Goal: Task Accomplishment & Management: Complete application form

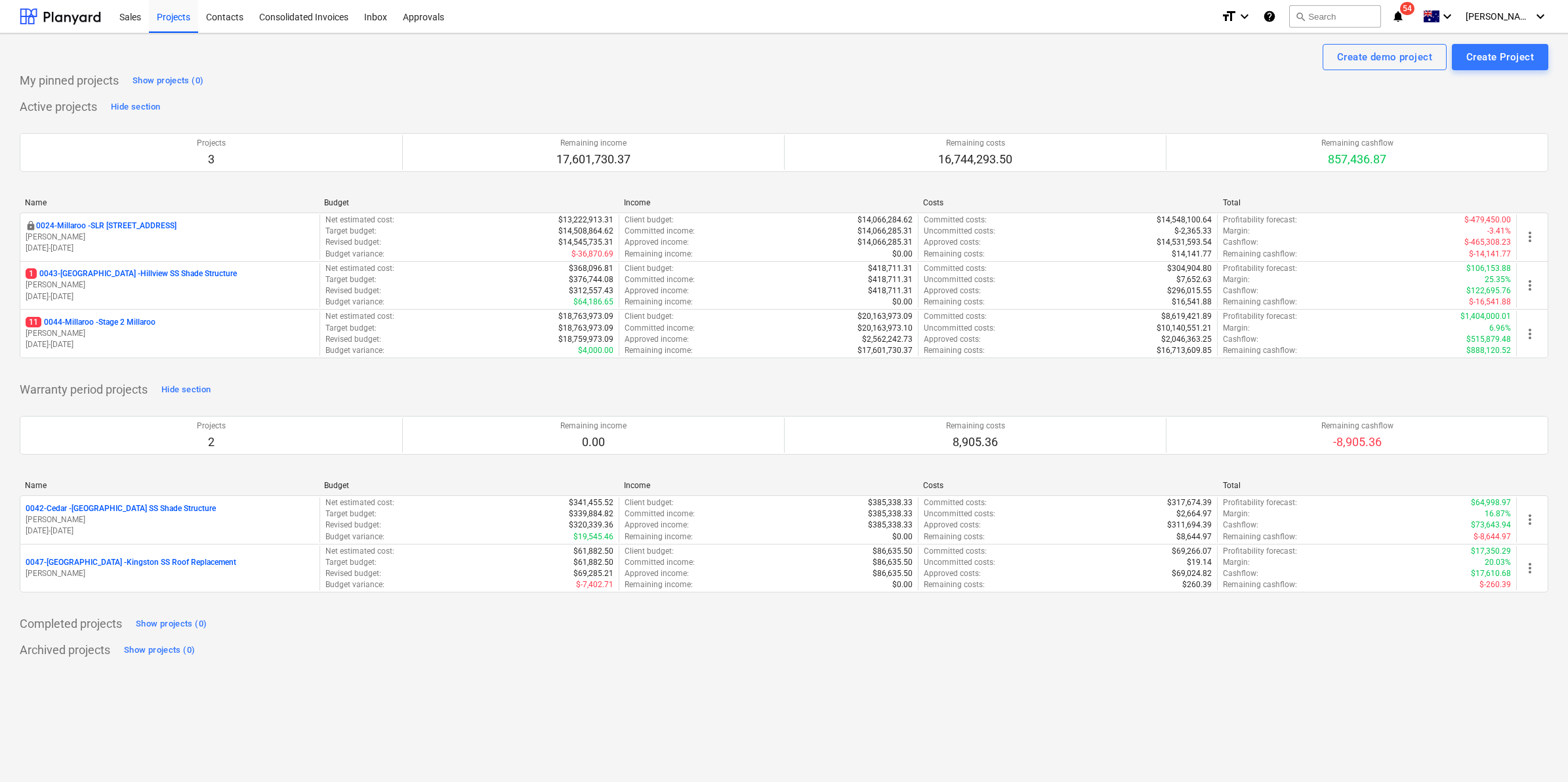
click at [137, 323] on p "11 0044-Millaroo - Stage 2 Millaroo" at bounding box center [90, 323] width 130 height 11
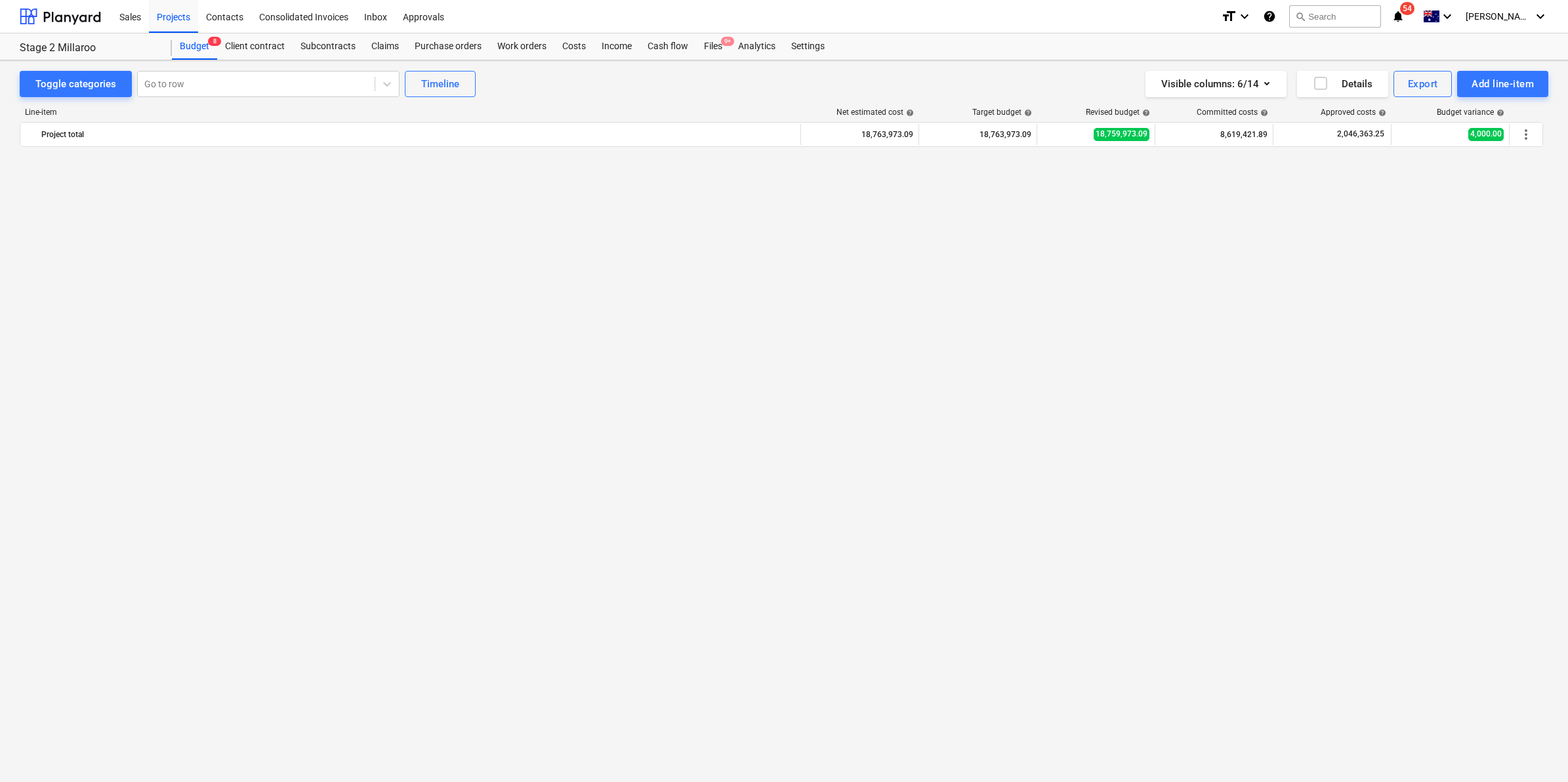
scroll to position [1171, 0]
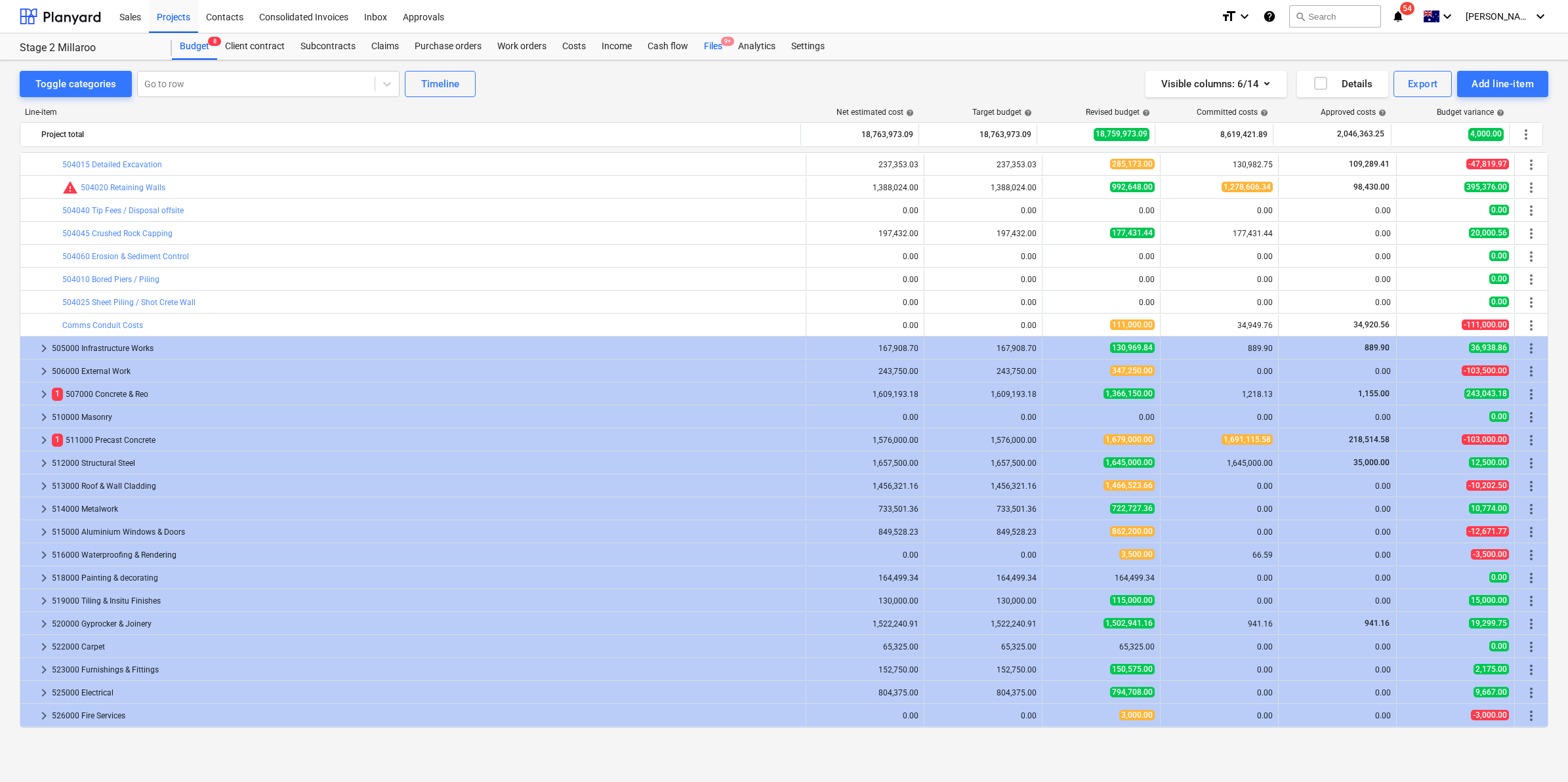
click at [708, 51] on div "Files 9+" at bounding box center [713, 46] width 34 height 26
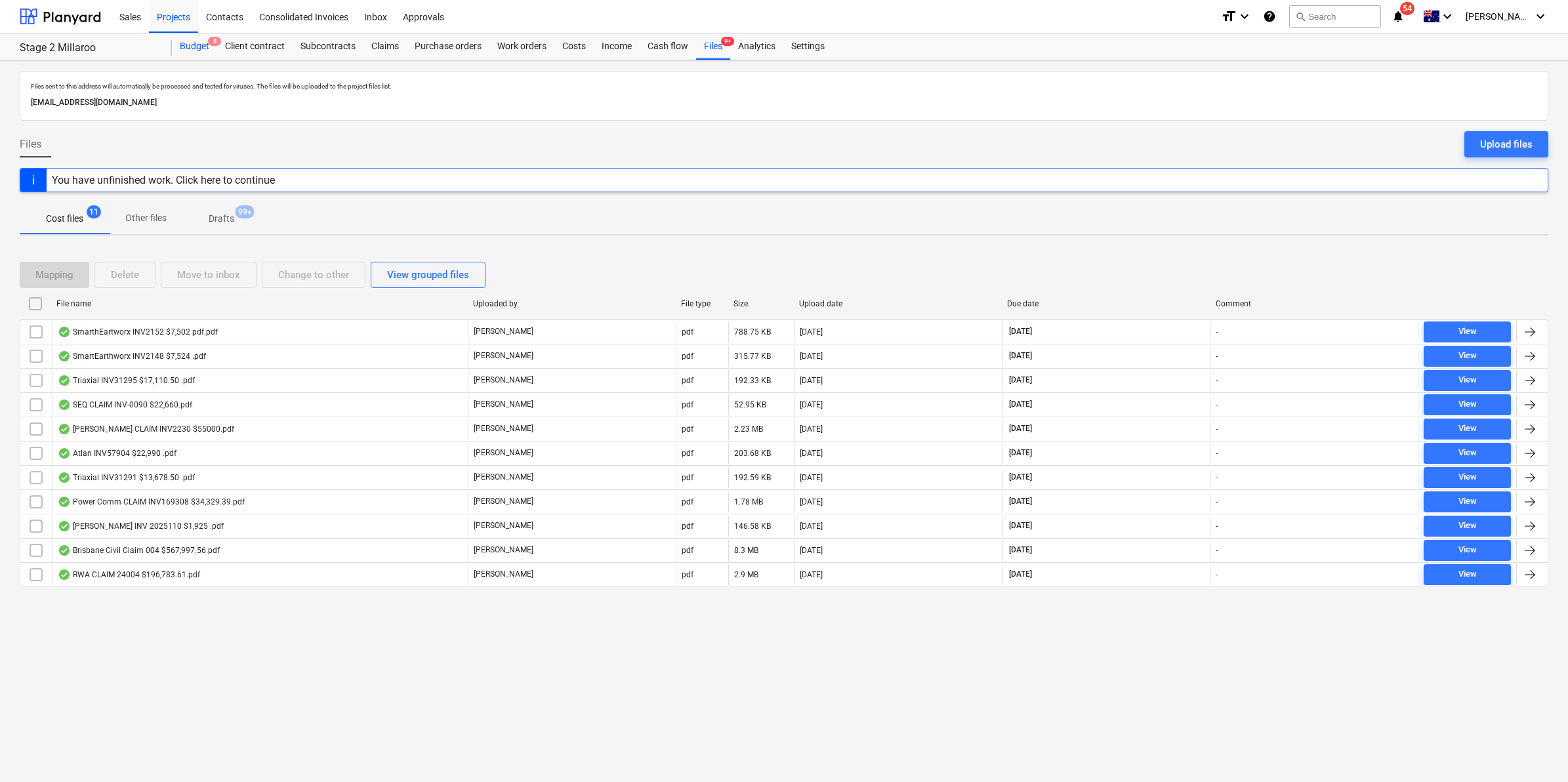
click at [184, 41] on div "Budget 8" at bounding box center [195, 46] width 46 height 26
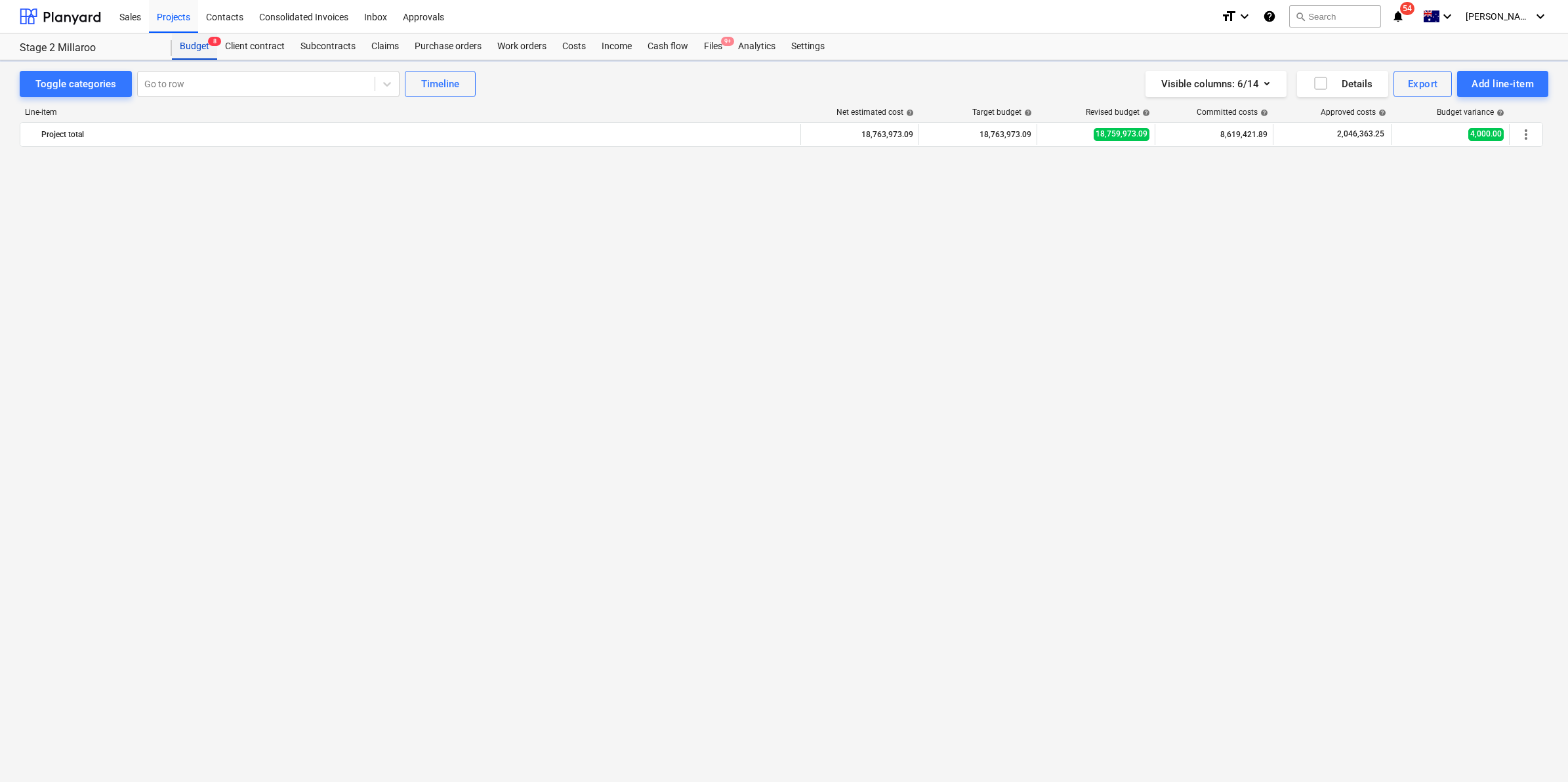
scroll to position [1171, 0]
click at [438, 44] on div "Purchase orders" at bounding box center [448, 46] width 82 height 26
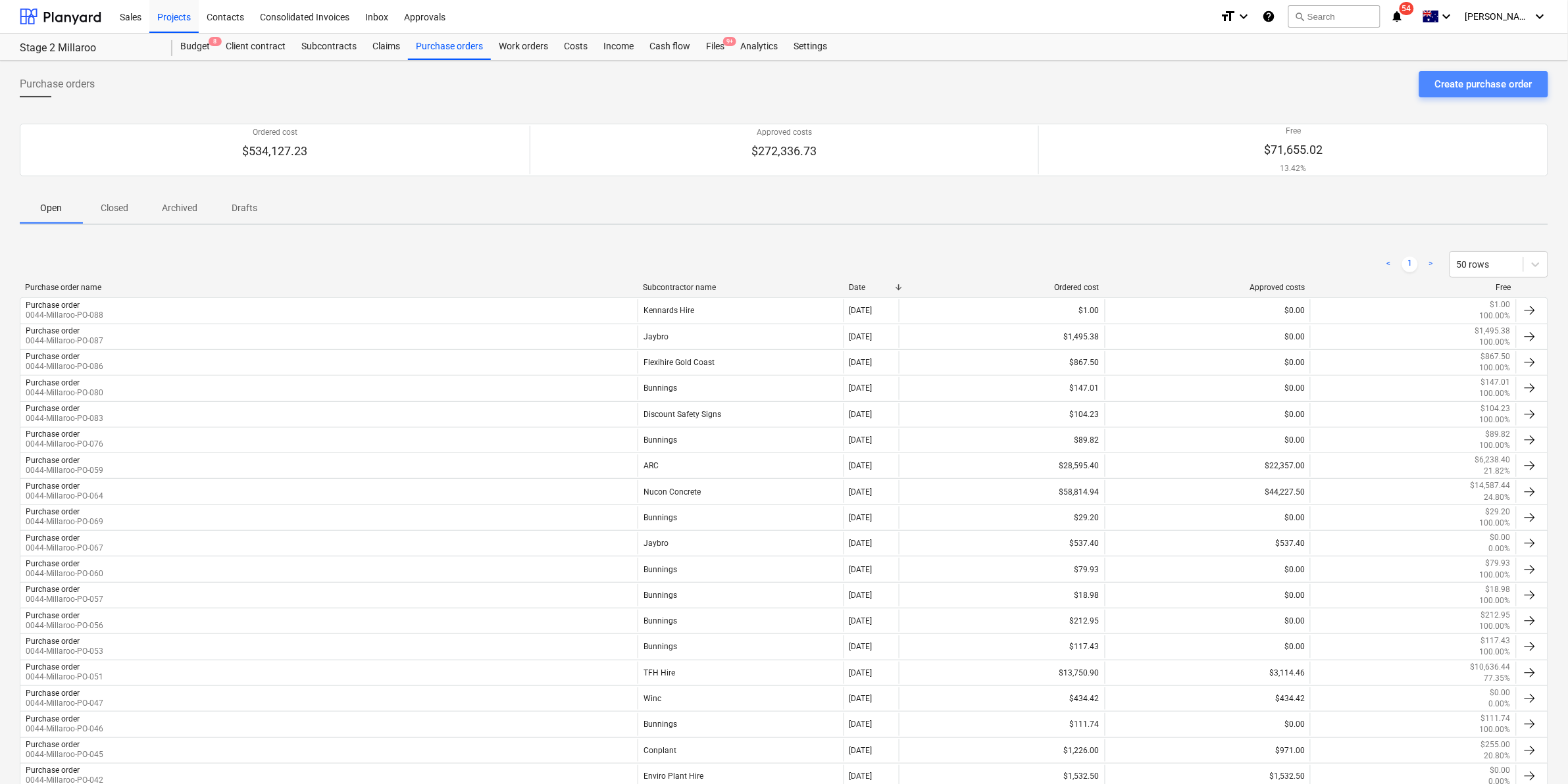
click at [1467, 81] on div "Create purchase order" at bounding box center [1484, 83] width 98 height 17
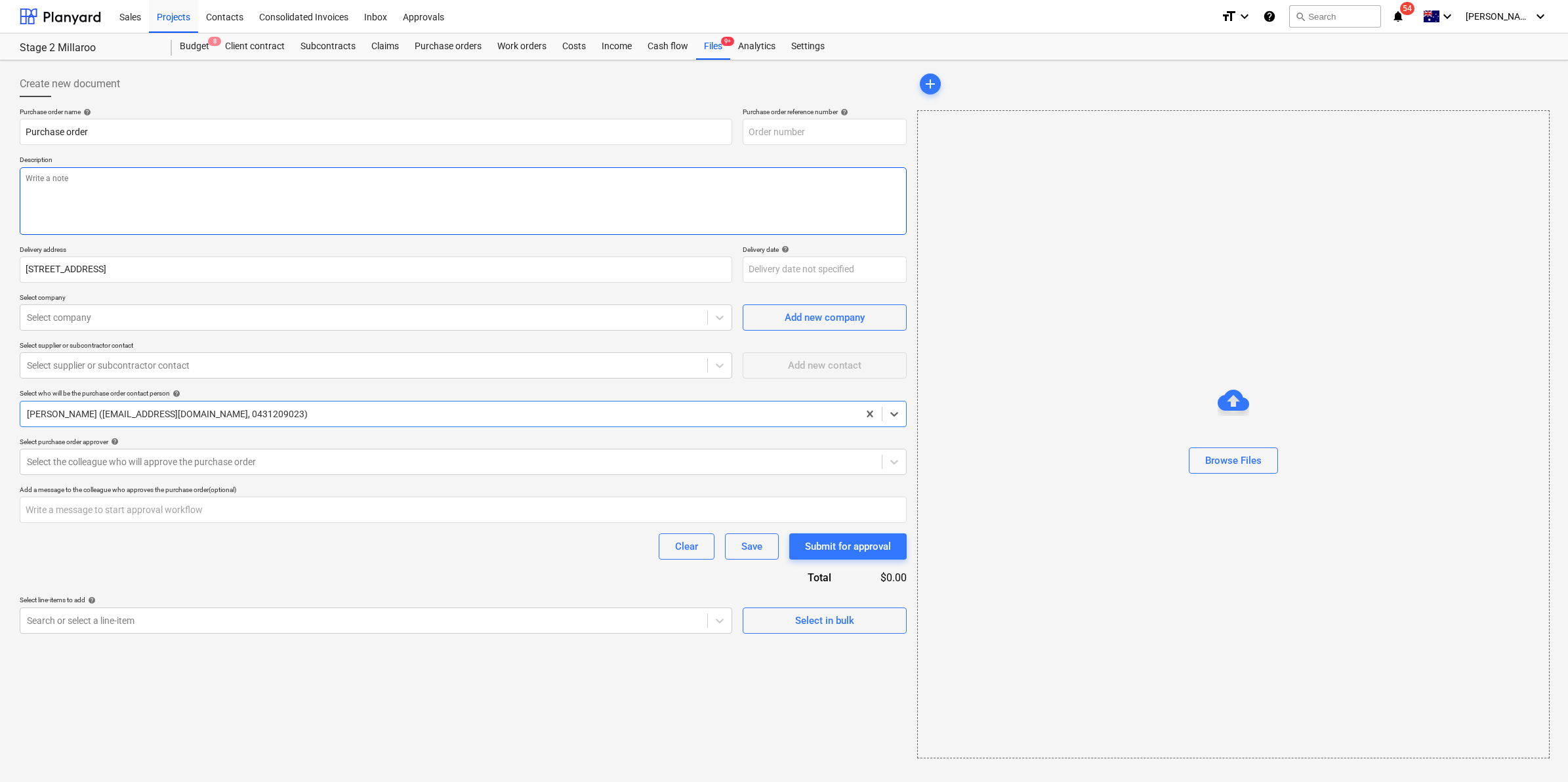
type textarea "x"
type input "0044-Millaroo-PO-089"
type textarea "x"
click at [107, 340] on div "Purchase order name help Purchase order Purchase order reference number help 00…" at bounding box center [463, 371] width 887 height 526
click at [105, 316] on div at bounding box center [364, 317] width 674 height 13
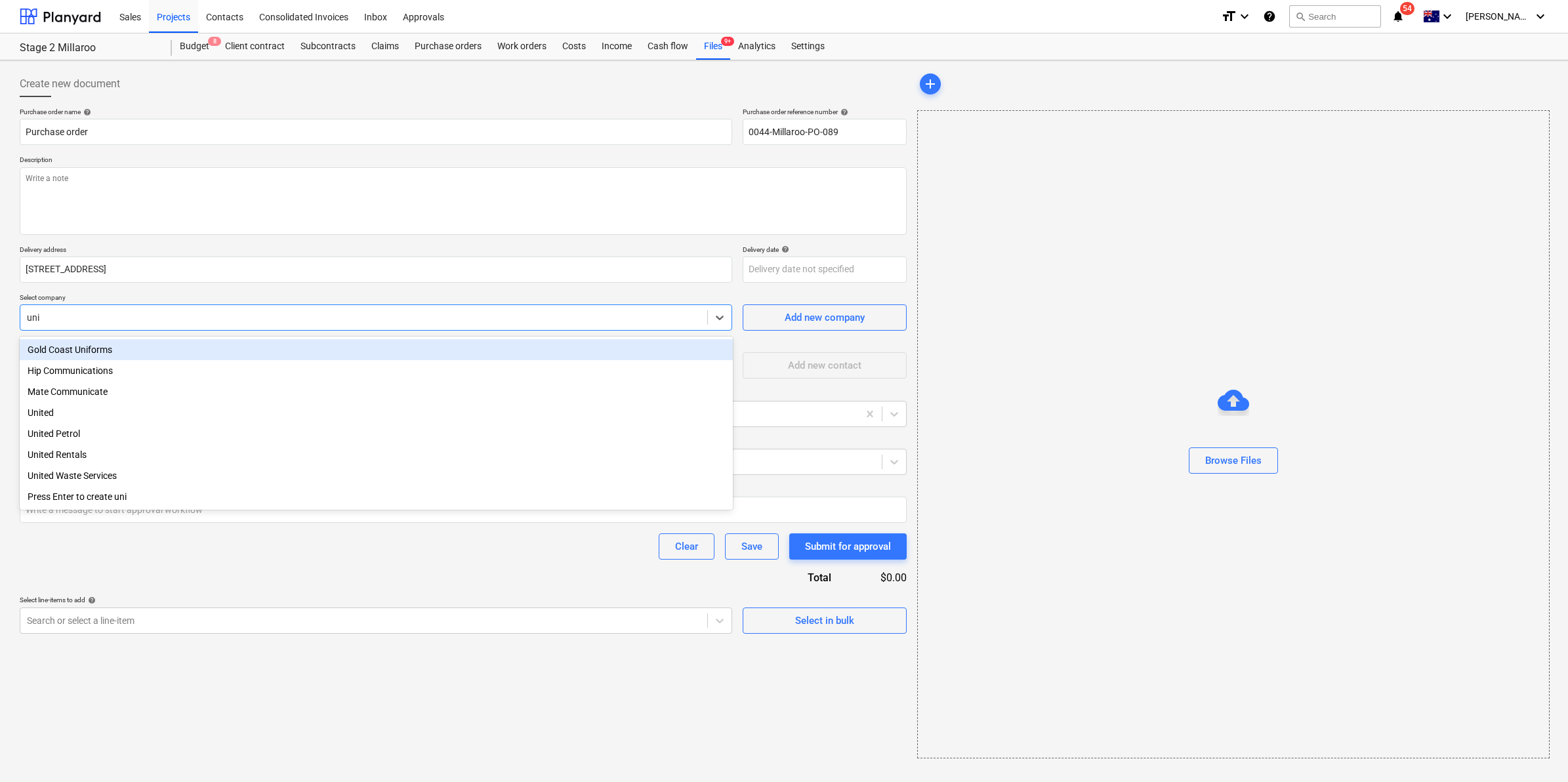
type input "unit"
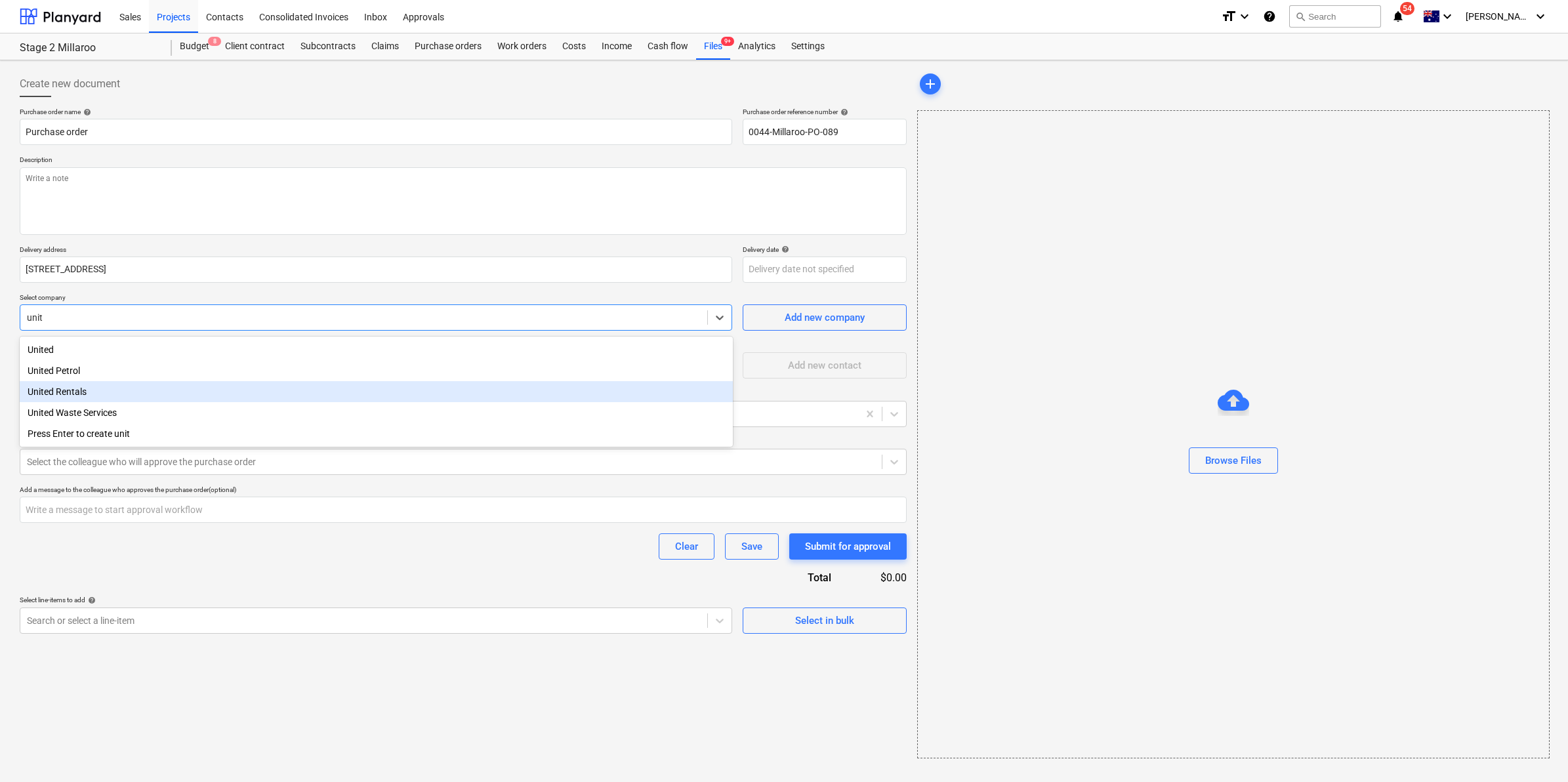
click at [57, 393] on div "United Rentals" at bounding box center [376, 392] width 713 height 21
type textarea "x"
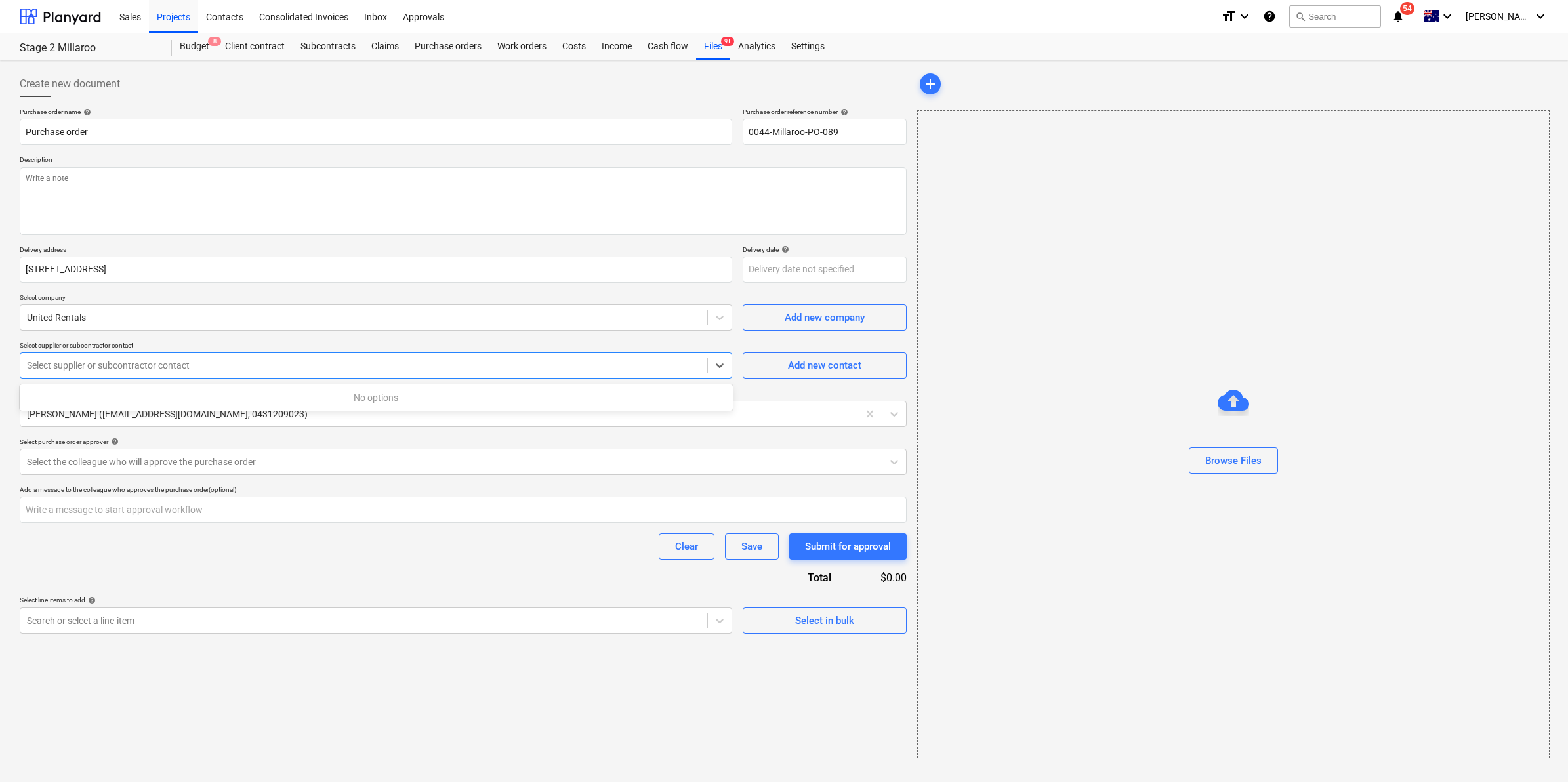
click at [82, 359] on div "Select supplier or subcontractor contact" at bounding box center [364, 365] width 687 height 18
click at [300, 343] on p "Select supplier or subcontractor contact" at bounding box center [375, 346] width 713 height 11
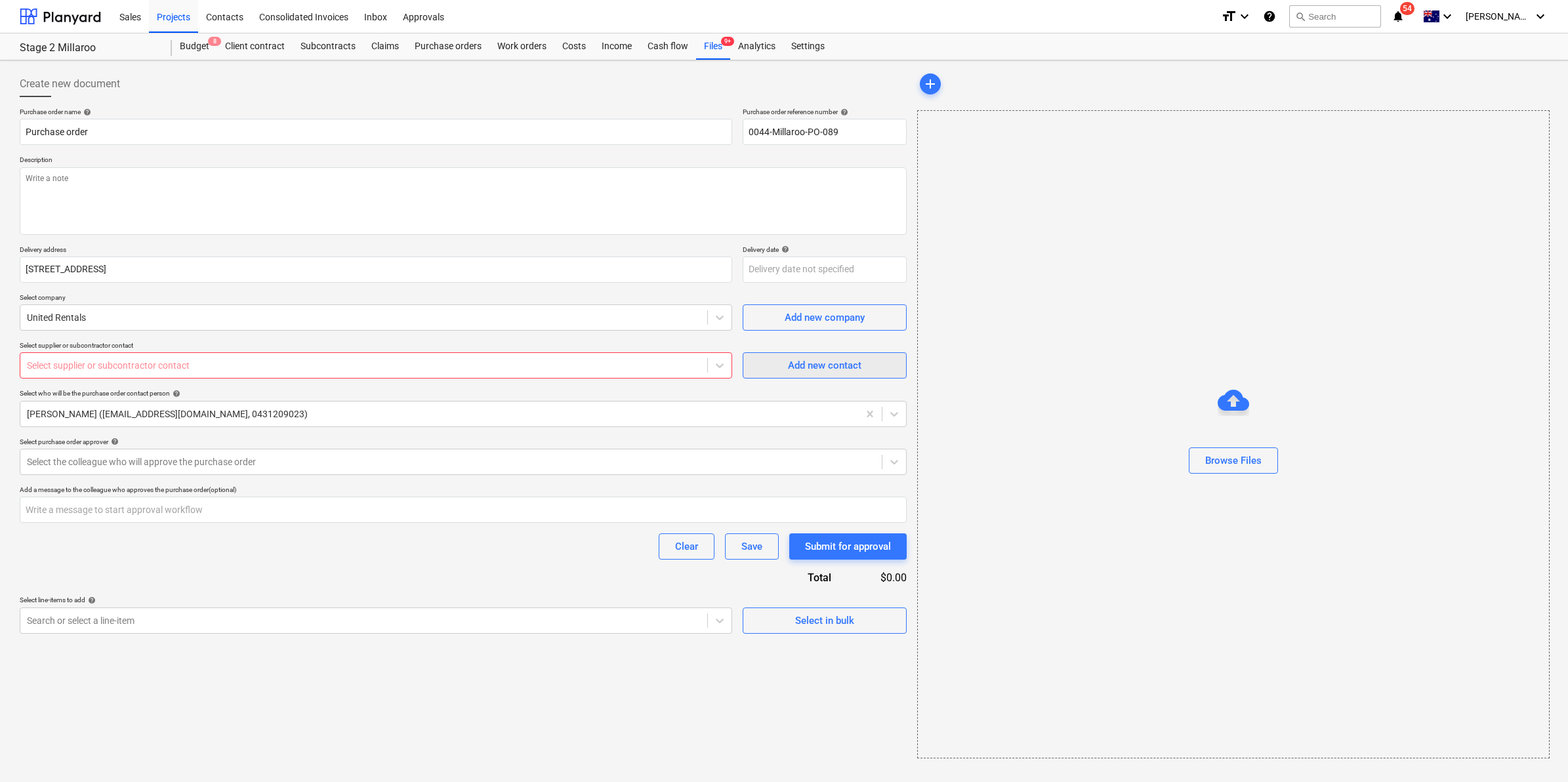
click at [818, 366] on div "Add new contact" at bounding box center [825, 365] width 74 height 17
type textarea "x"
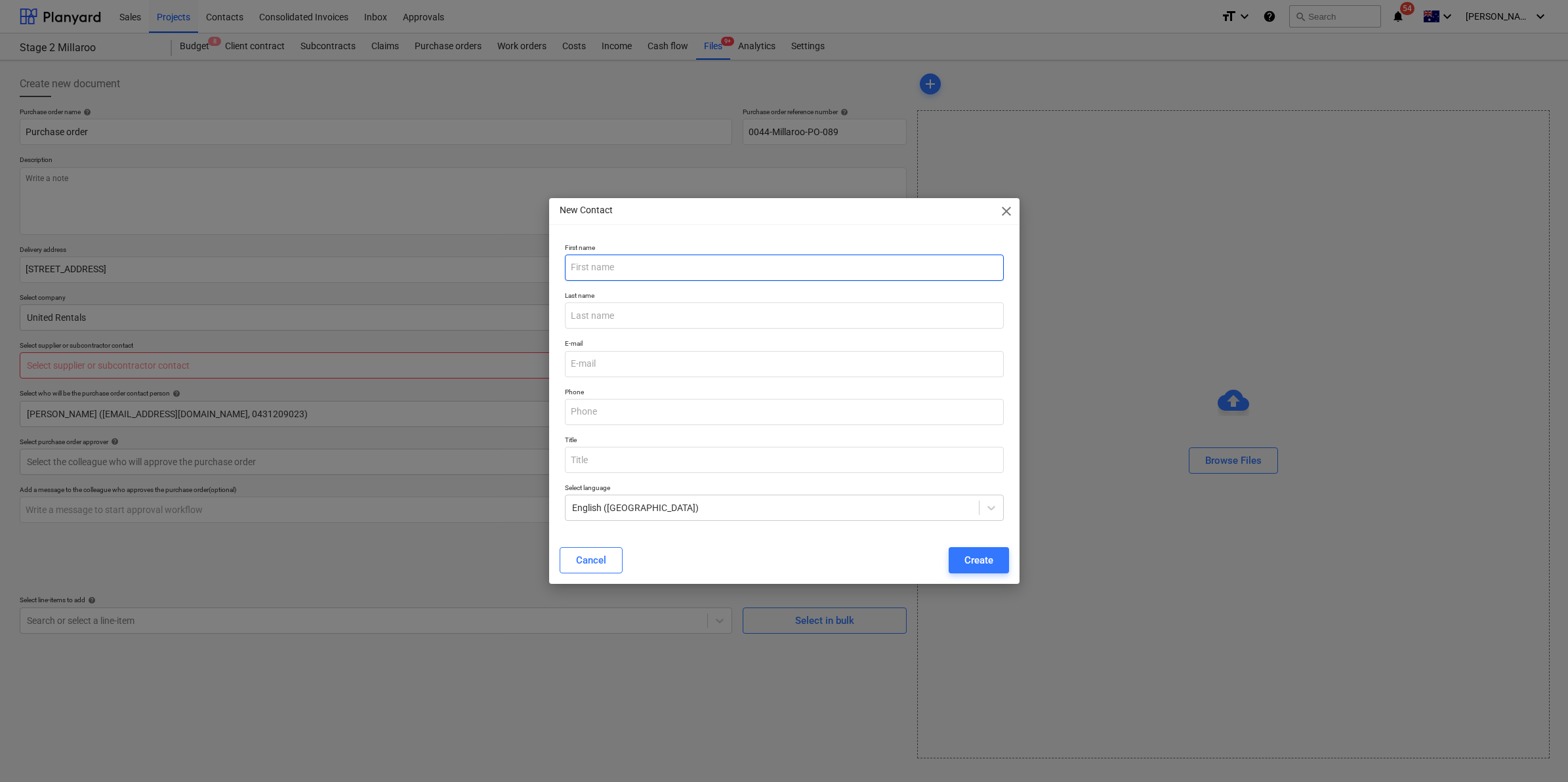
click at [711, 270] on input "text" at bounding box center [784, 267] width 439 height 26
type input "[PERSON_NAME]"
click at [617, 266] on input "[PERSON_NAME]" at bounding box center [784, 267] width 439 height 26
click at [588, 312] on input "text" at bounding box center [784, 316] width 439 height 26
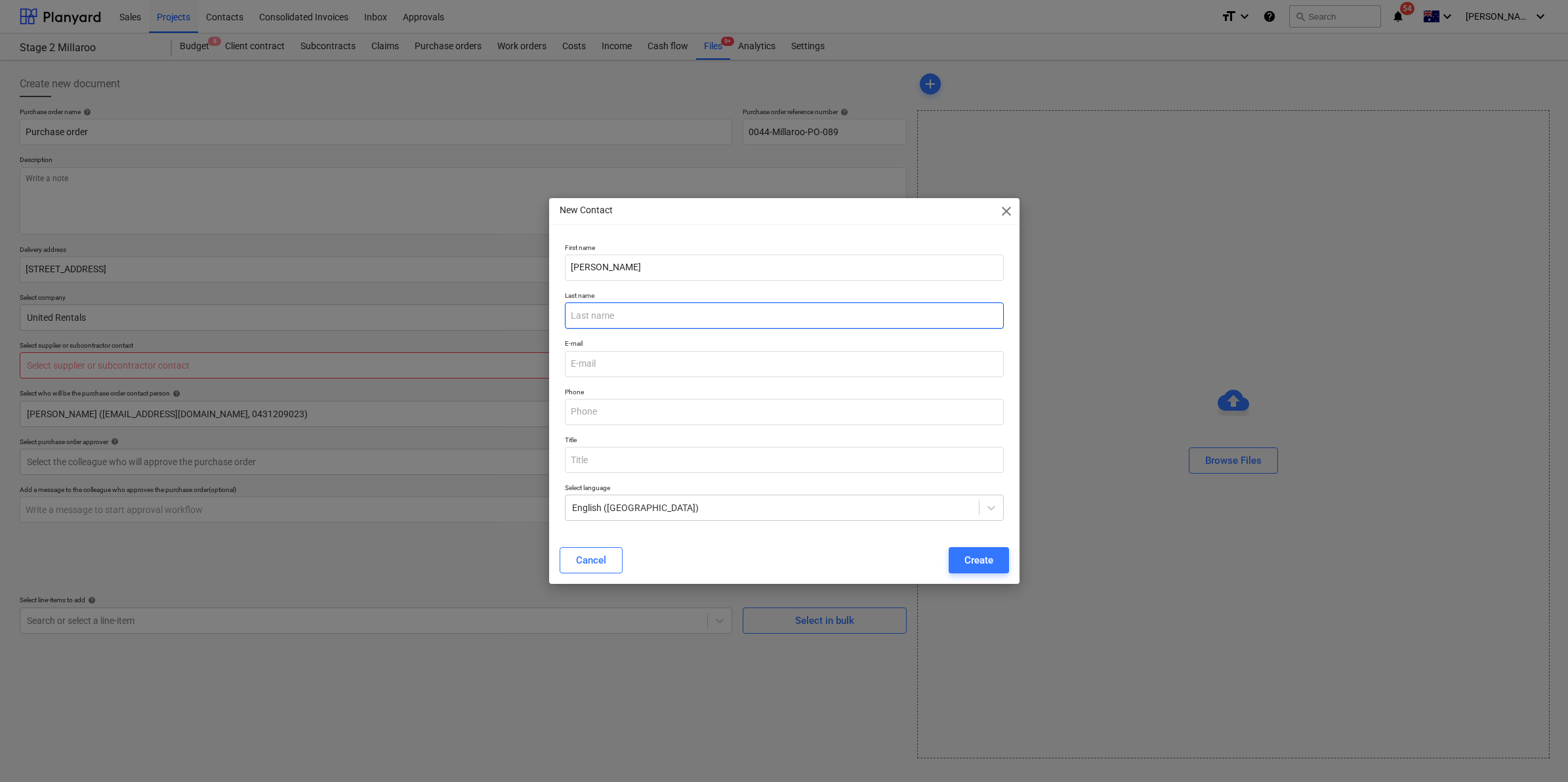
paste input "[GEOGRAPHIC_DATA]"
type input "[GEOGRAPHIC_DATA]"
click at [610, 267] on input "[PERSON_NAME]" at bounding box center [784, 267] width 439 height 26
type input "[PERSON_NAME]"
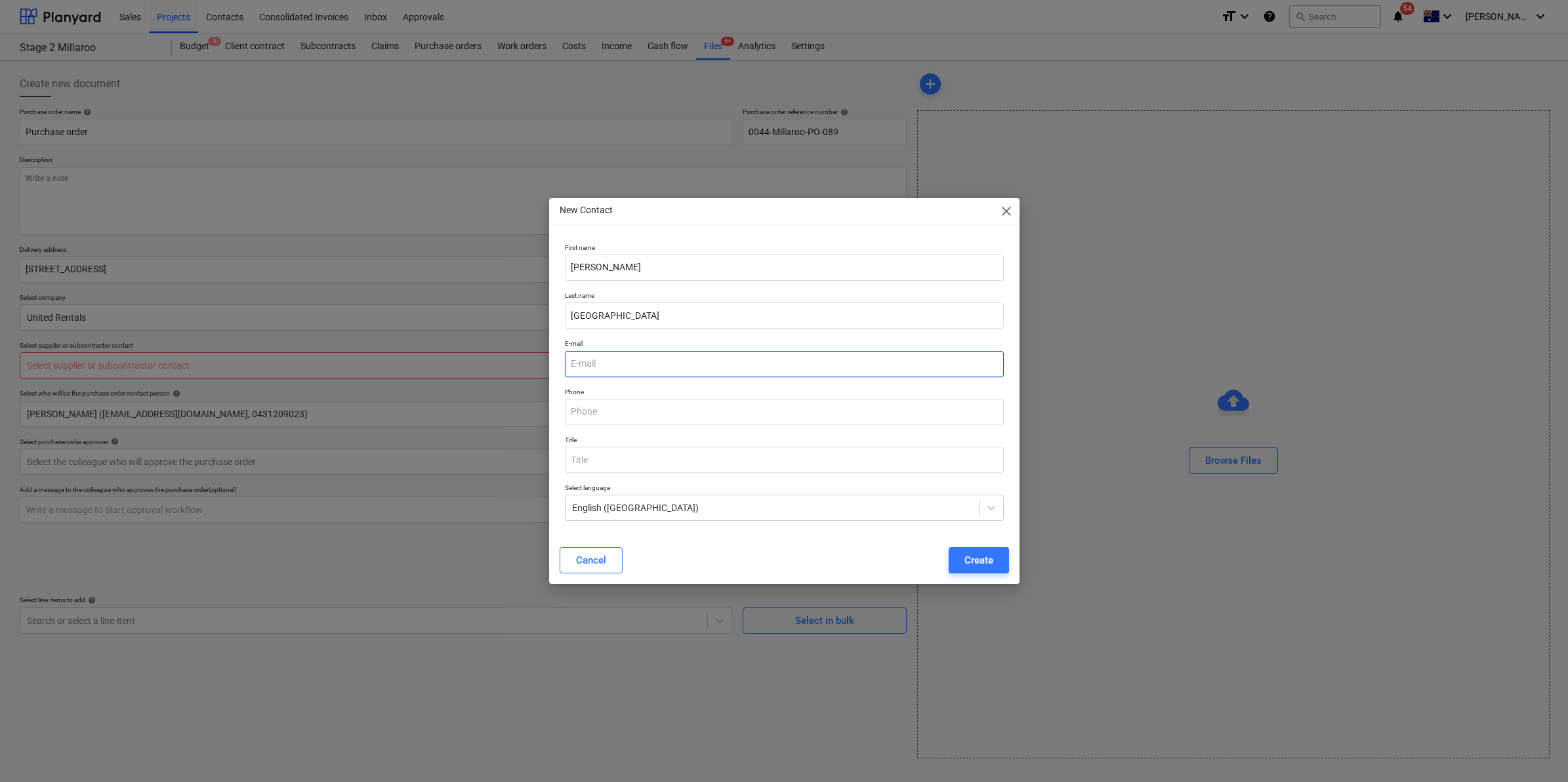
click at [595, 368] on input "email" at bounding box center [784, 364] width 439 height 26
type input "[EMAIL_ADDRESS][DOMAIN_NAME]"
click at [976, 551] on button "Create" at bounding box center [978, 560] width 60 height 26
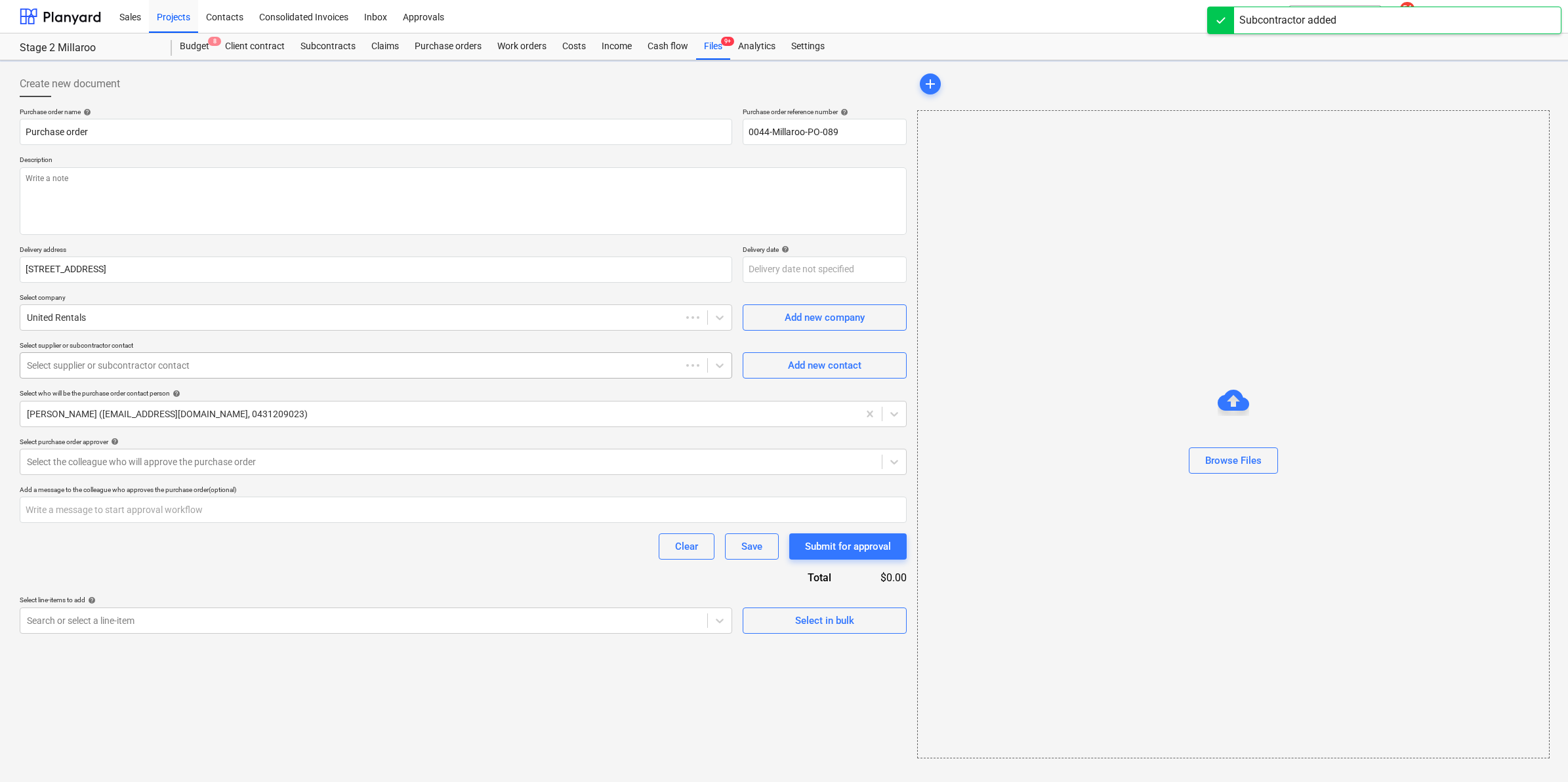
click at [642, 359] on div at bounding box center [351, 365] width 648 height 13
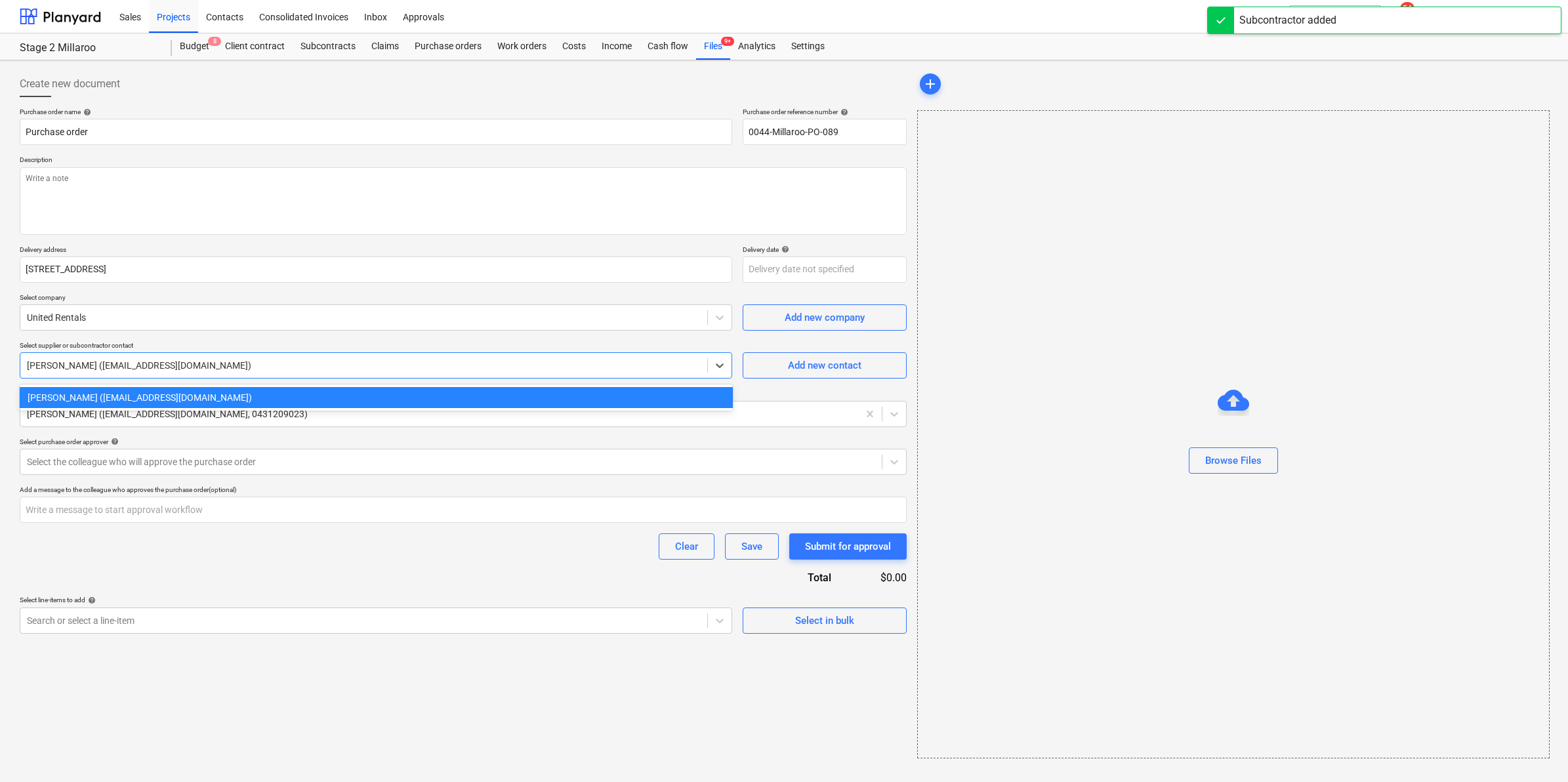
click at [402, 394] on div "[PERSON_NAME] ([EMAIL_ADDRESS][DOMAIN_NAME])" at bounding box center [376, 398] width 713 height 21
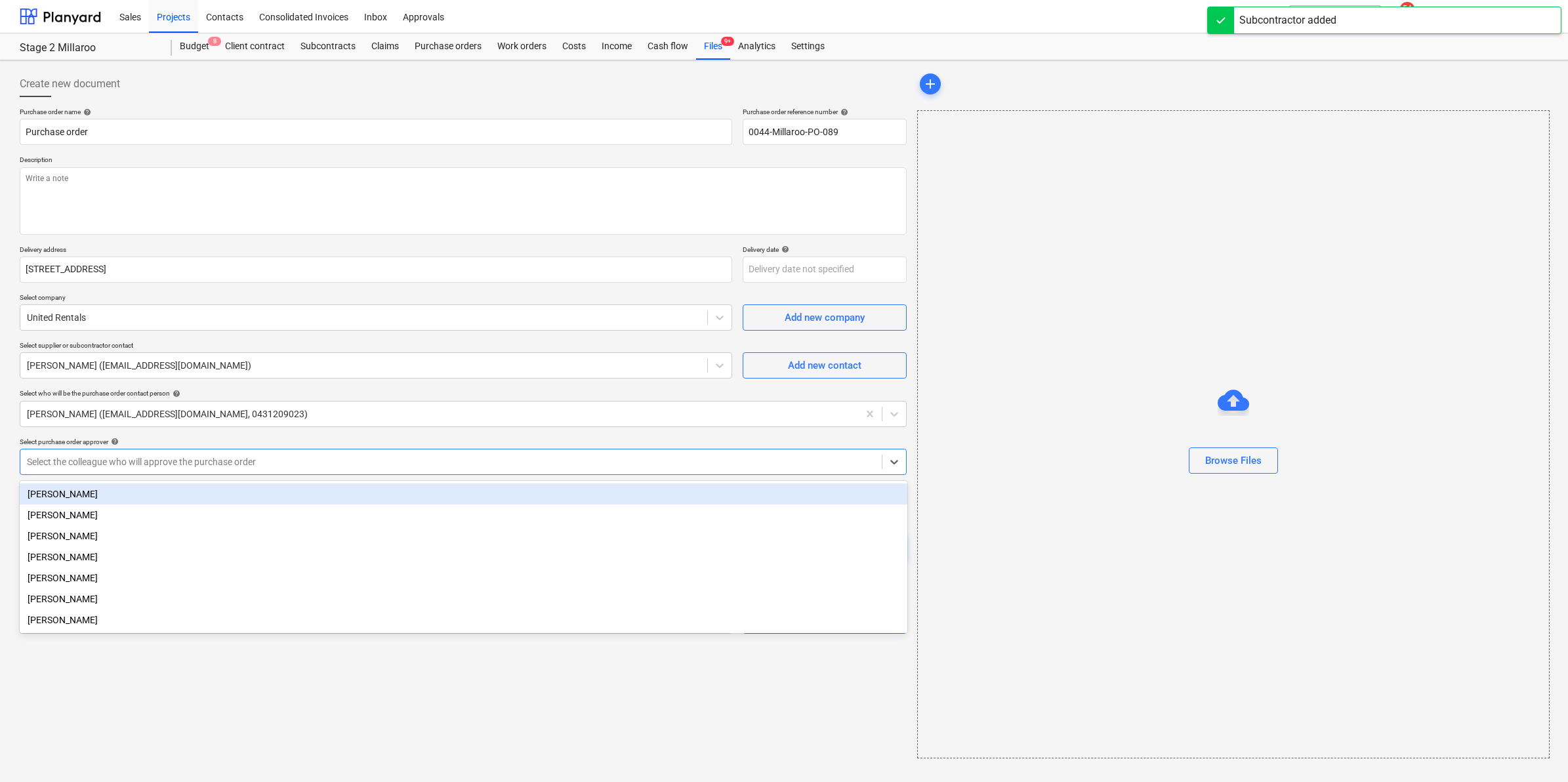
click at [312, 457] on div at bounding box center [451, 461] width 848 height 13
click at [89, 487] on div "[PERSON_NAME]" at bounding box center [463, 494] width 888 height 21
type textarea "x"
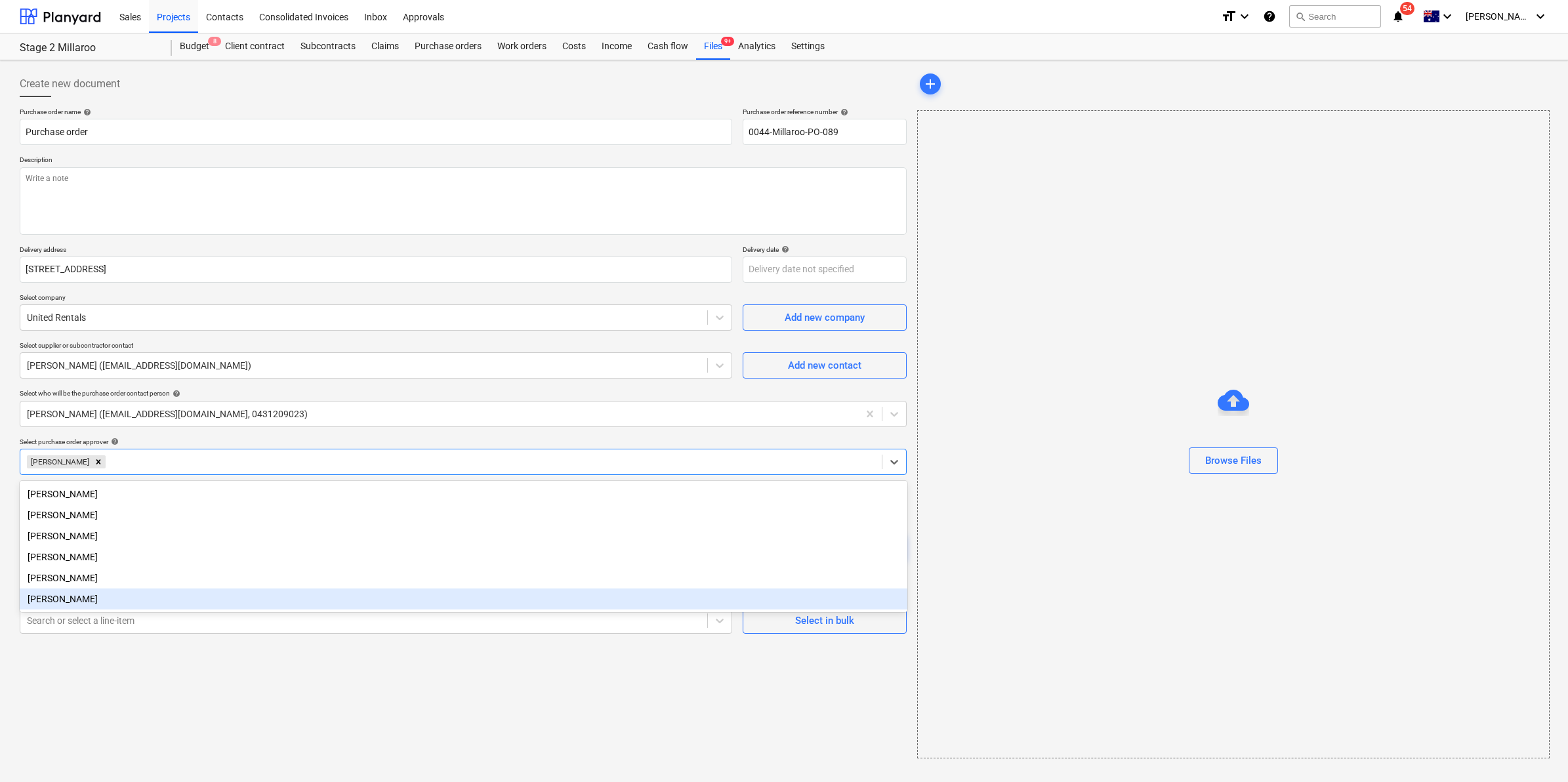
click at [246, 720] on div "Create new document Purchase order name help Purchase order Purchase order refe…" at bounding box center [463, 415] width 898 height 698
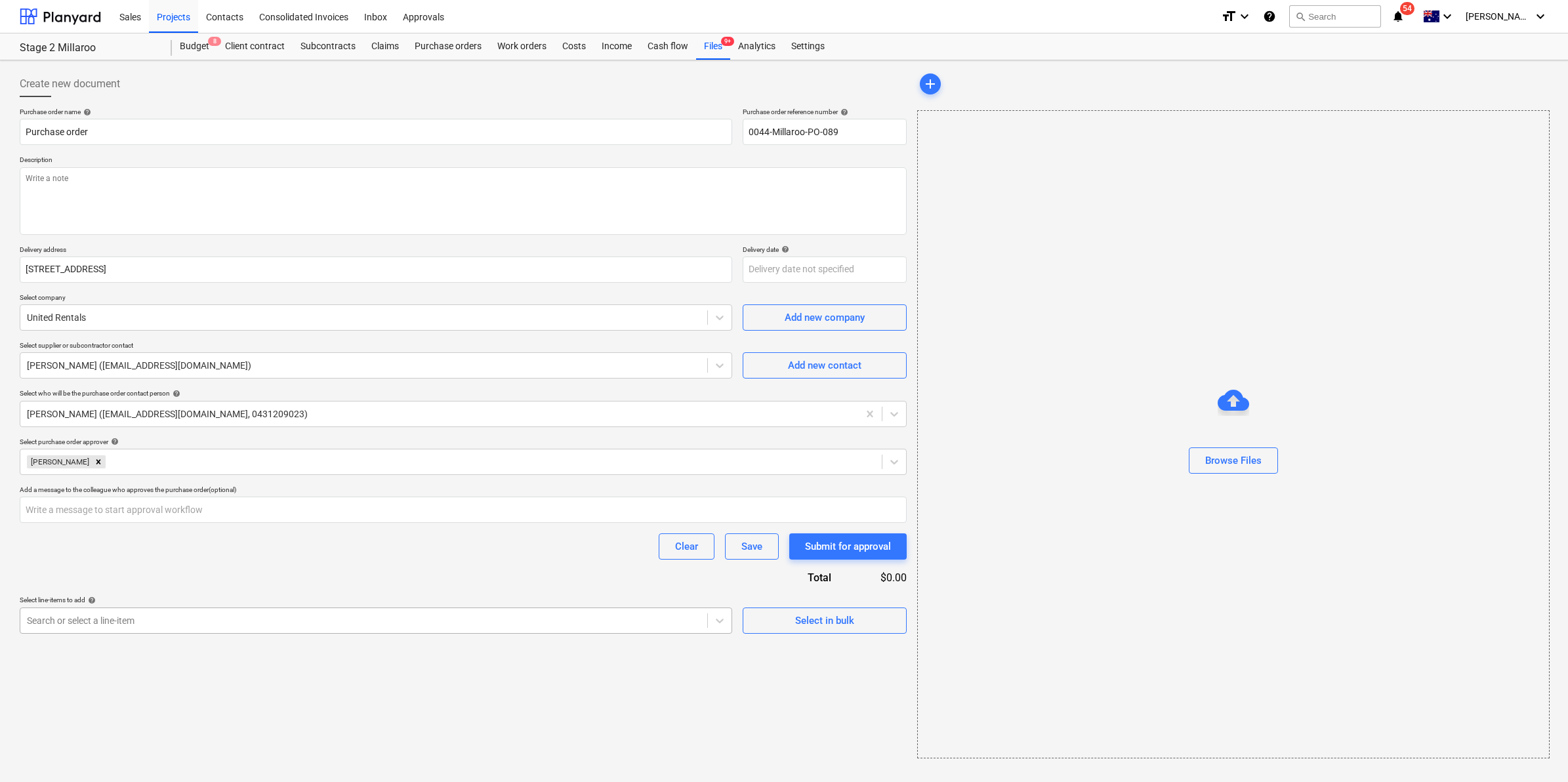
click at [156, 619] on div at bounding box center [364, 621] width 674 height 13
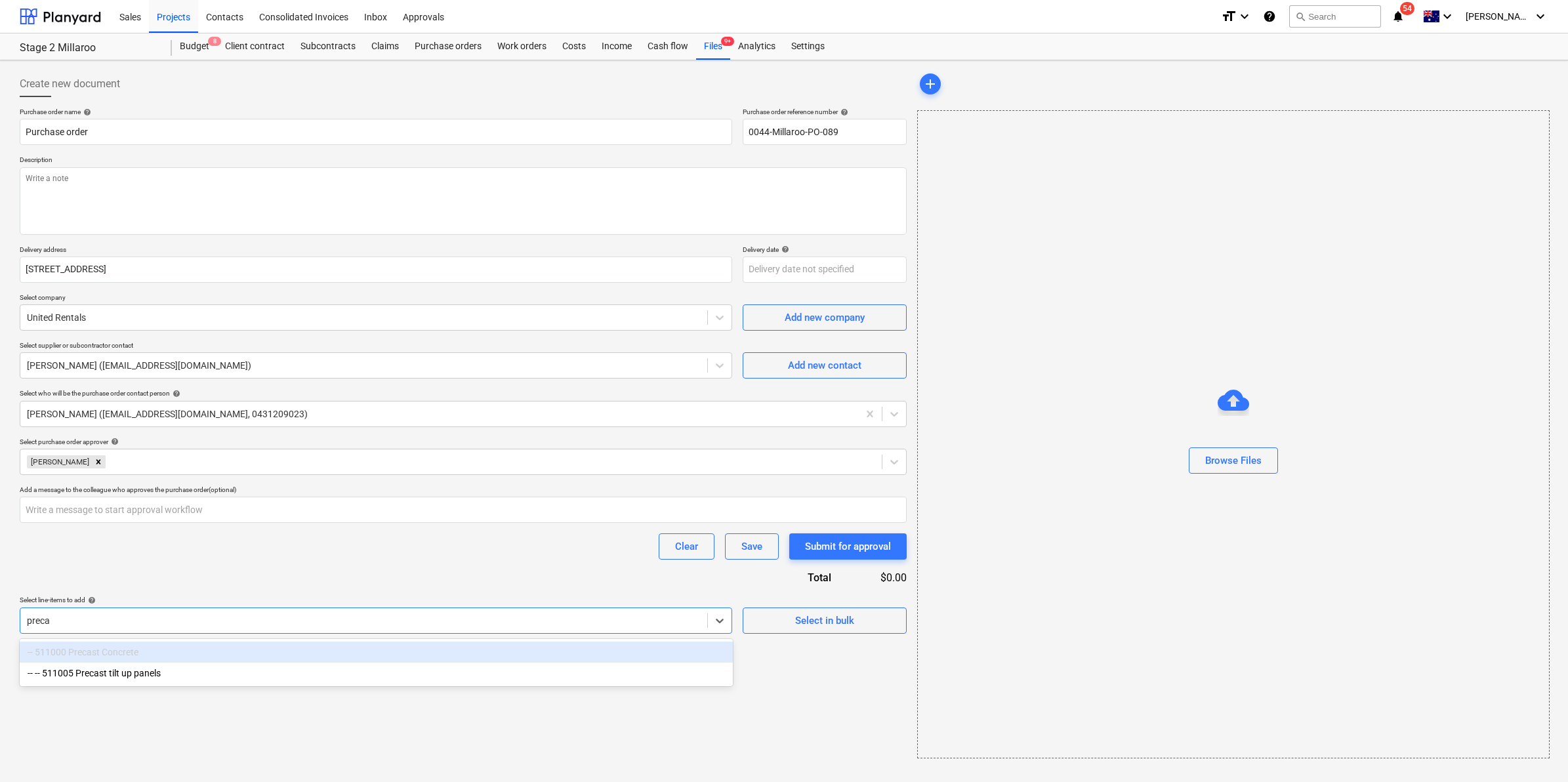
type input "precas"
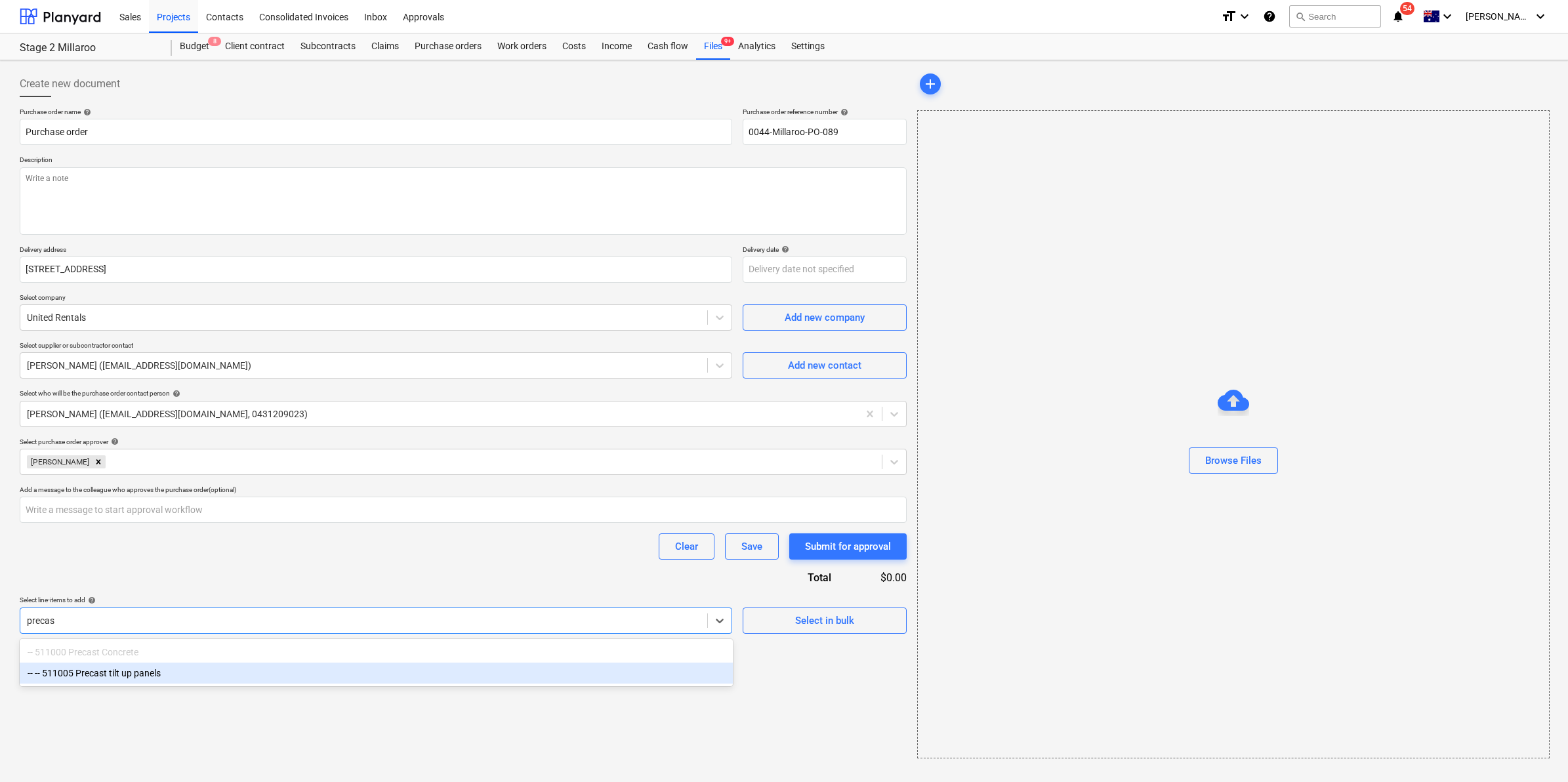
click at [166, 684] on div "-- -- 511005 Precast tilt up panels" at bounding box center [376, 673] width 713 height 21
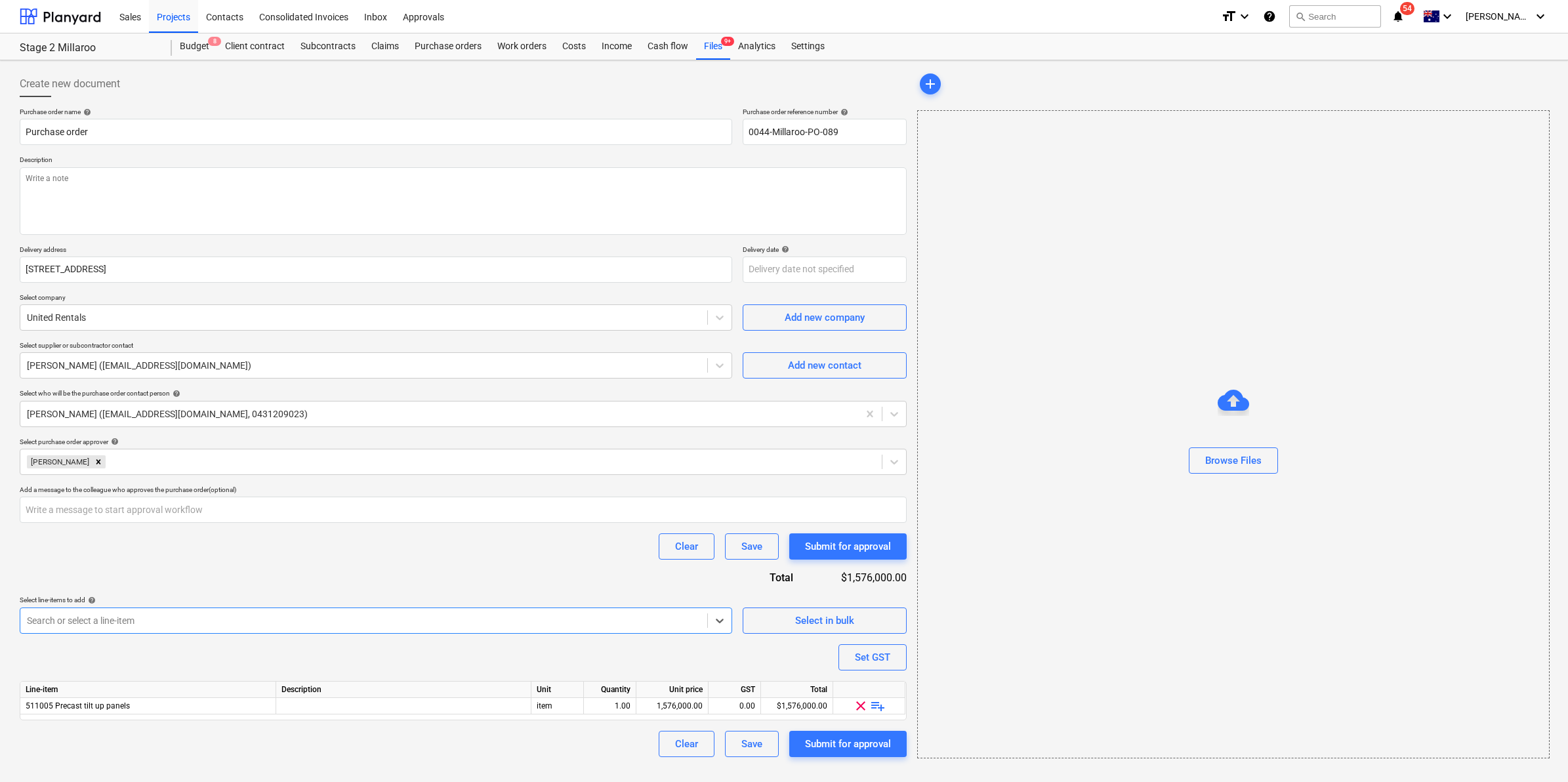
type textarea "x"
click at [874, 706] on span "playlist_add" at bounding box center [878, 706] width 16 height 16
type textarea "x"
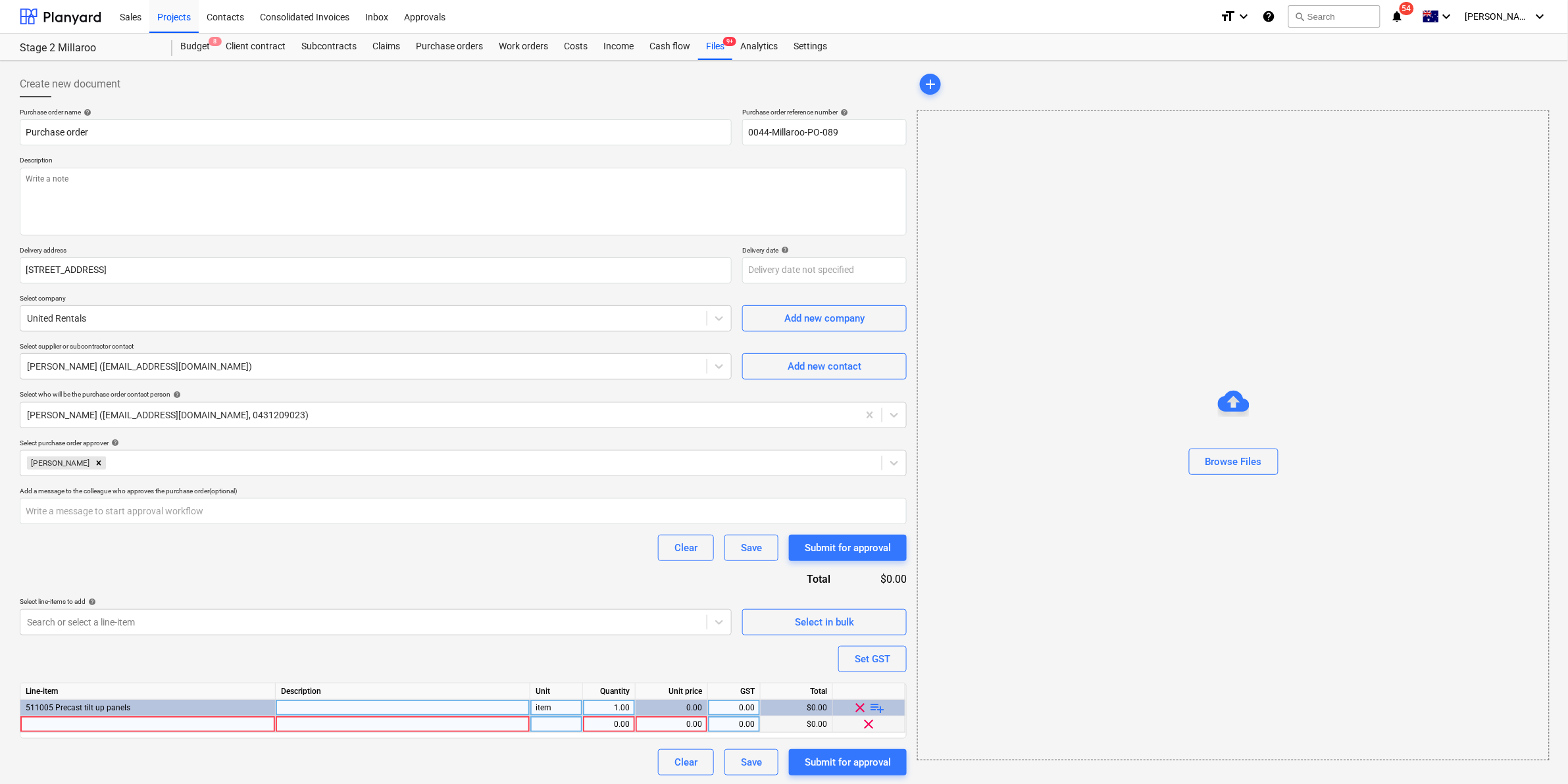
click at [225, 721] on div at bounding box center [148, 724] width 255 height 17
type input "Steel plates"
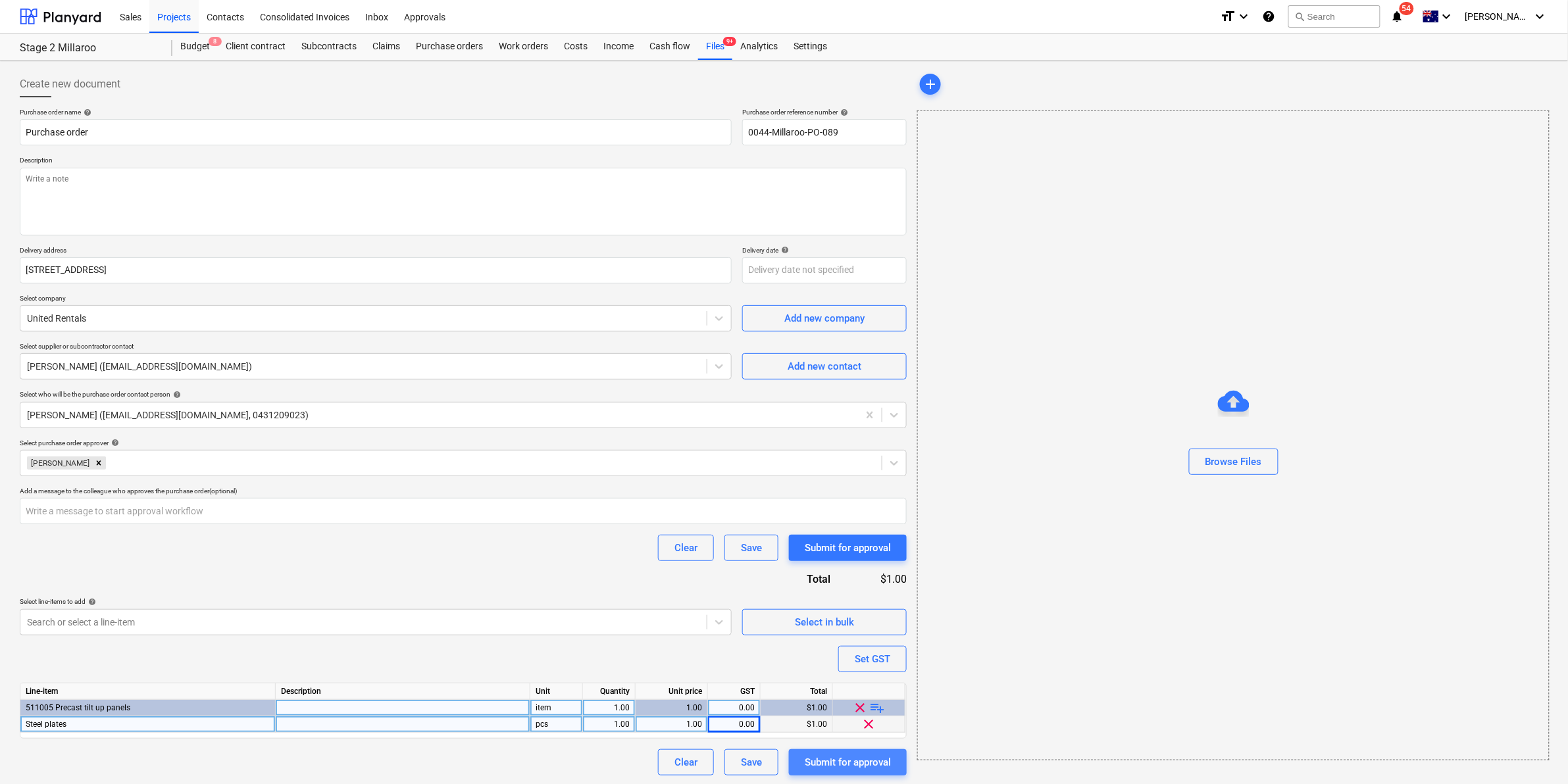
click at [837, 768] on div "Submit for approval" at bounding box center [847, 762] width 86 height 17
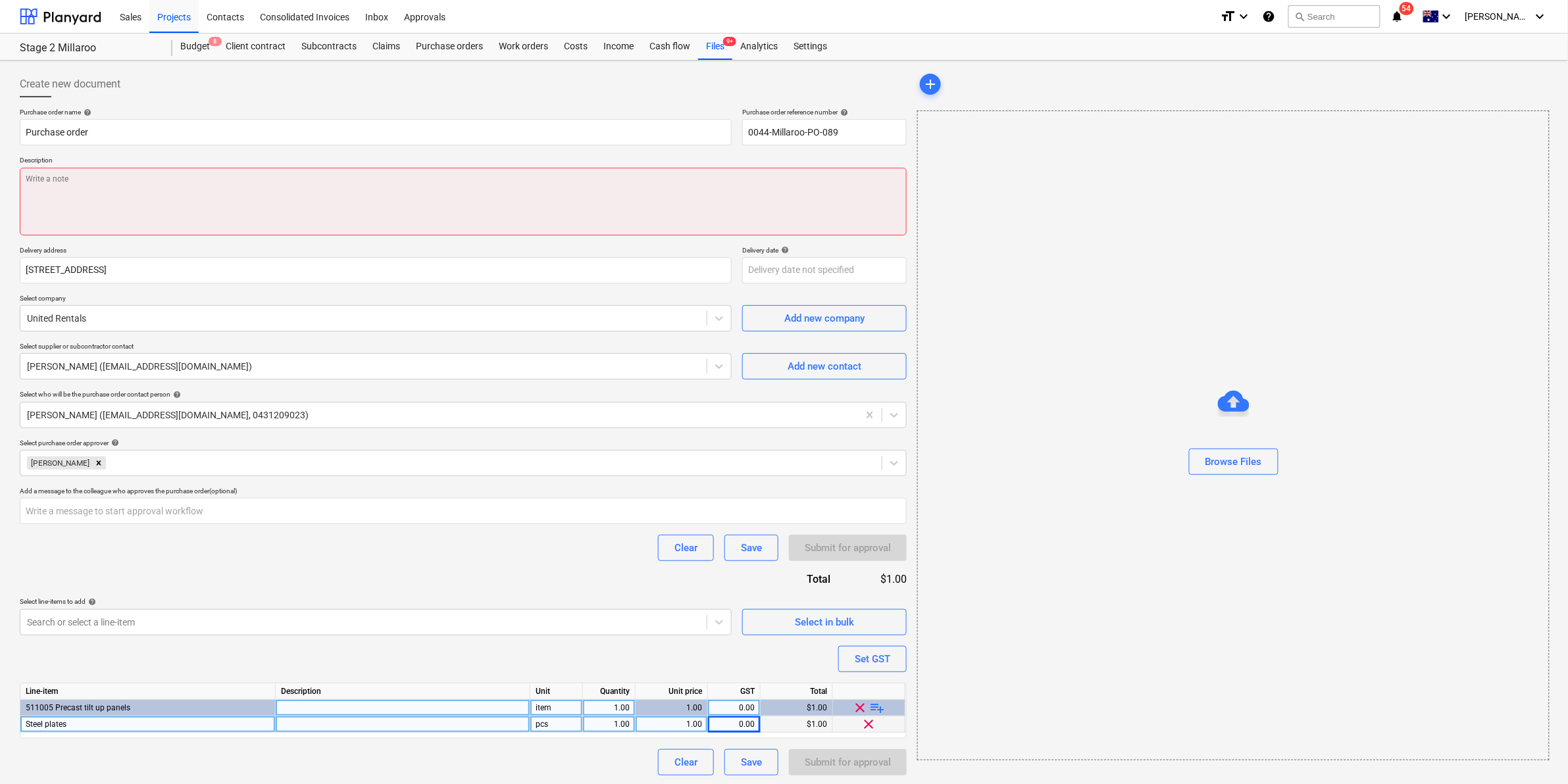
click at [504, 189] on textarea at bounding box center [462, 201] width 887 height 68
type textarea "x"
type textarea "s"
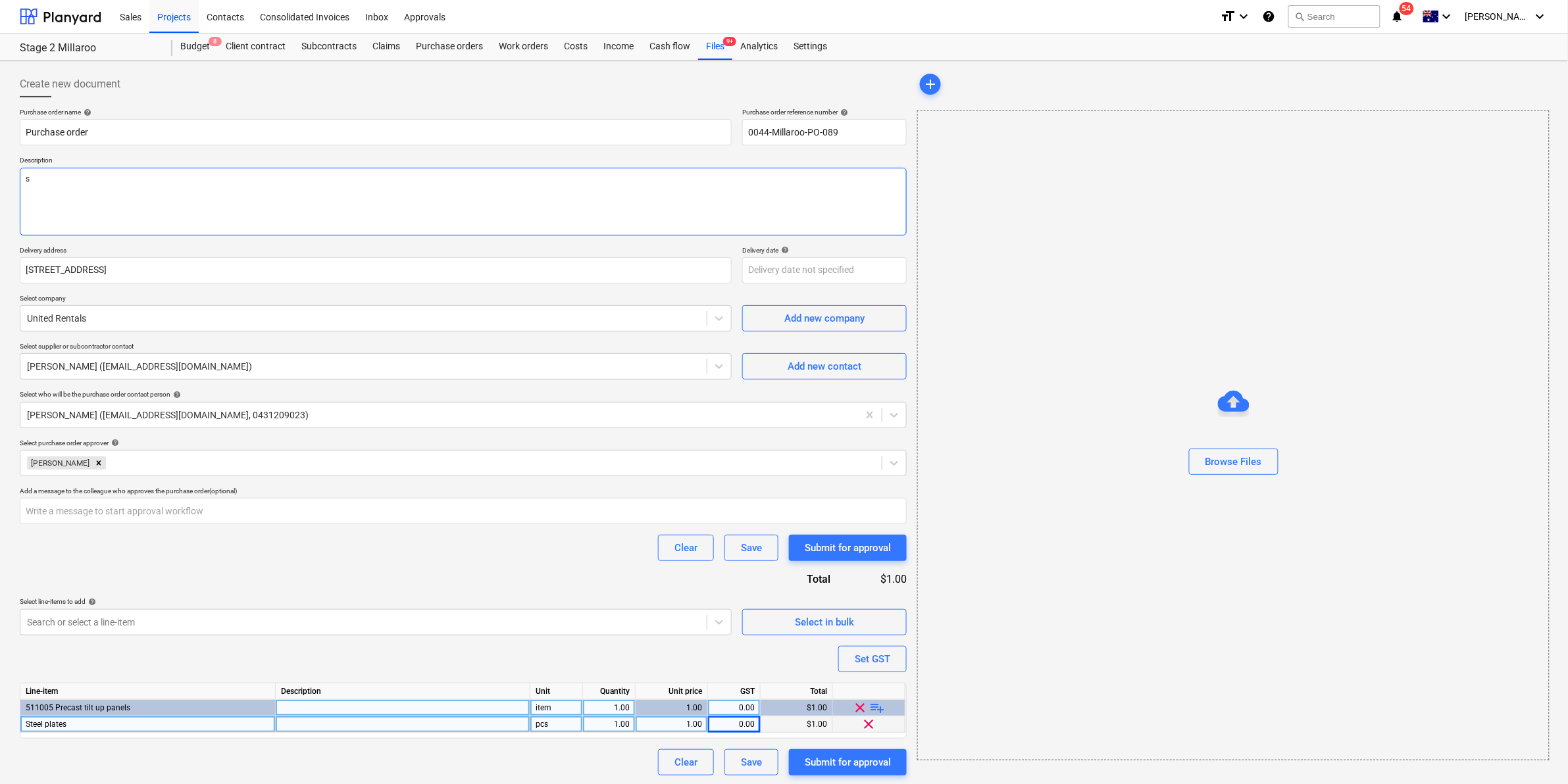
type textarea "x"
type textarea "st"
type textarea "x"
type textarea "ste"
type textarea "x"
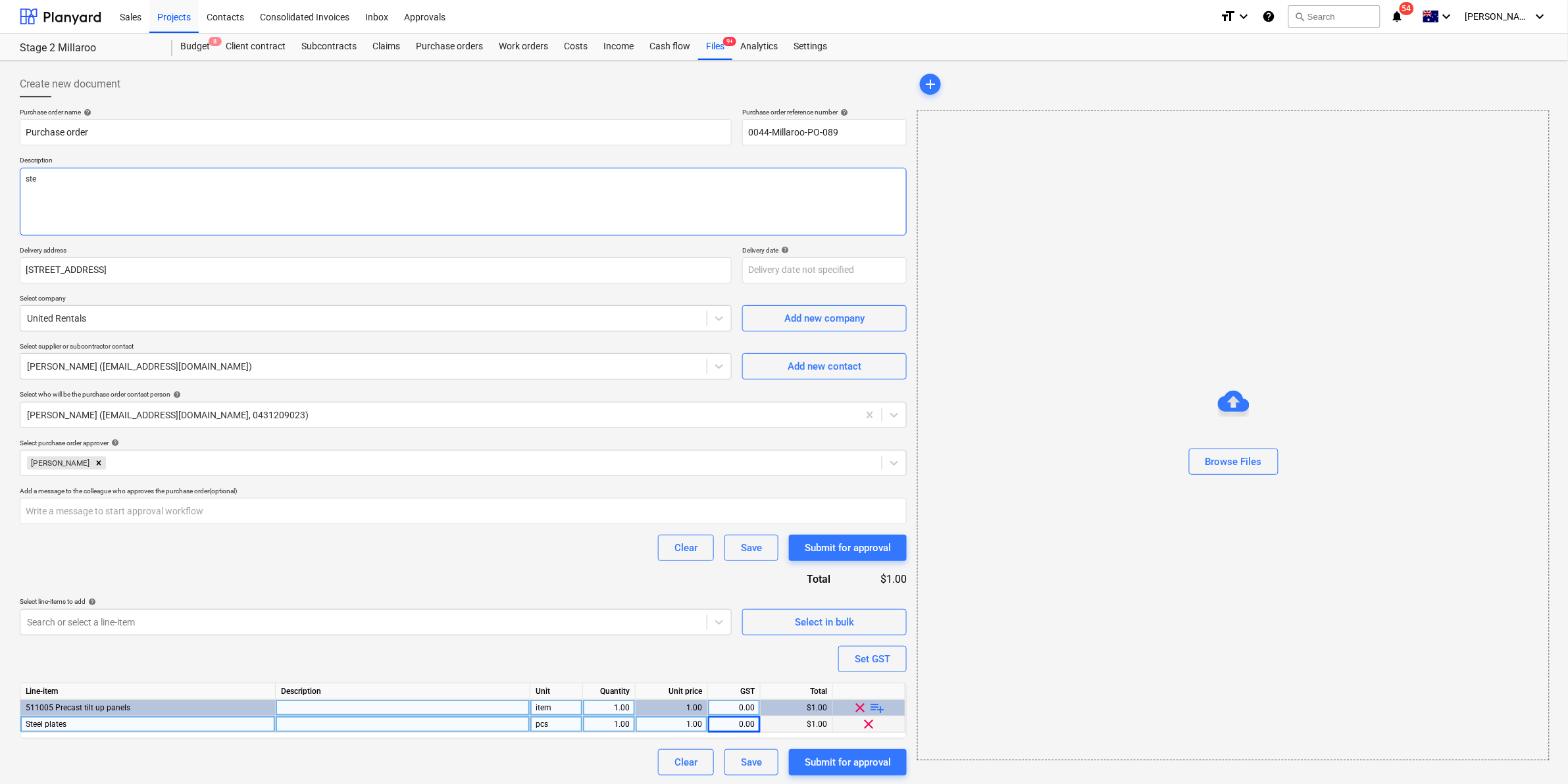
type textarea "stee"
type textarea "x"
type textarea "steel"
type textarea "x"
type textarea "steel p"
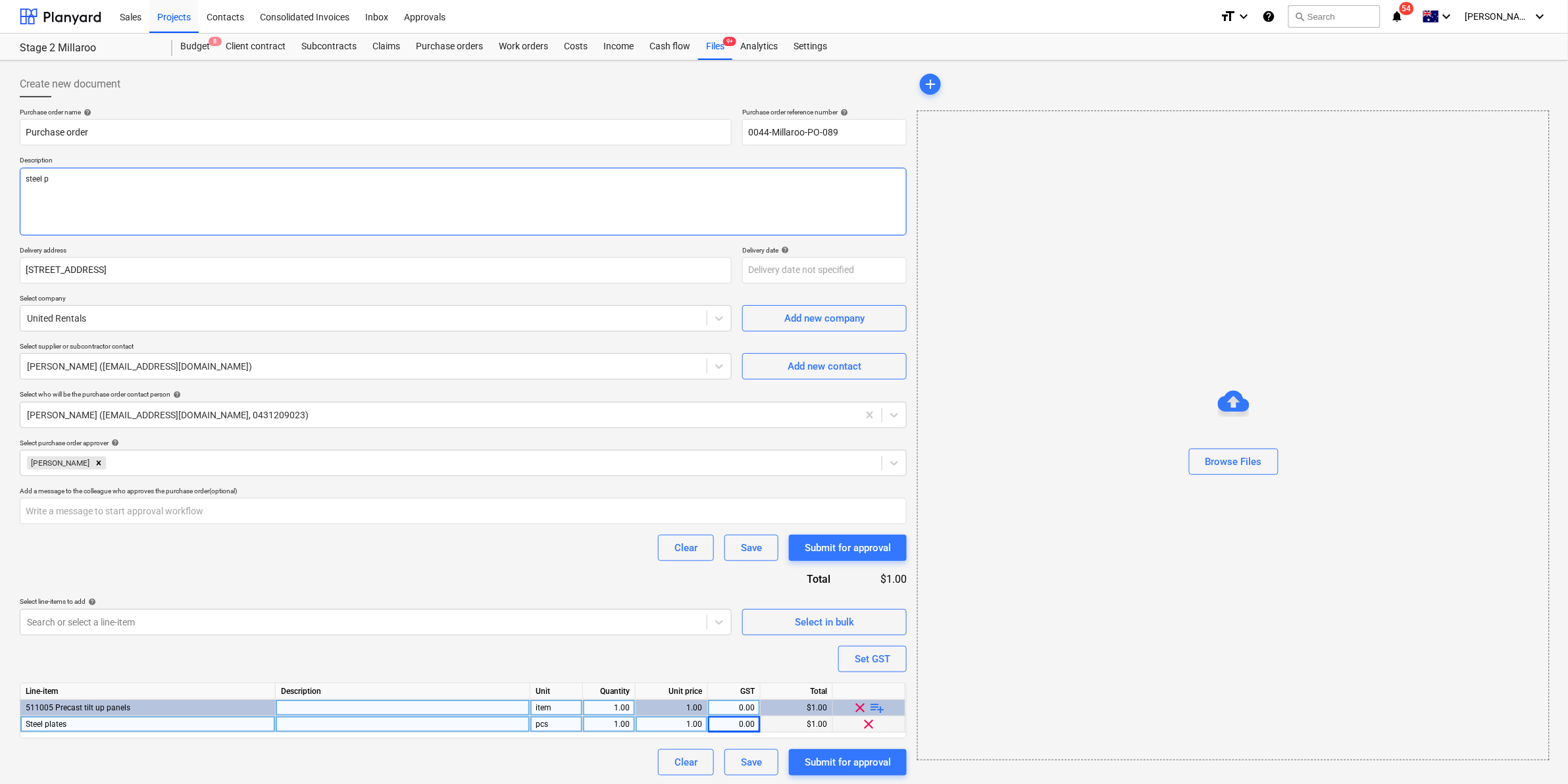
type textarea "x"
type textarea "steel pl"
type textarea "x"
type textarea "steel pla"
type textarea "x"
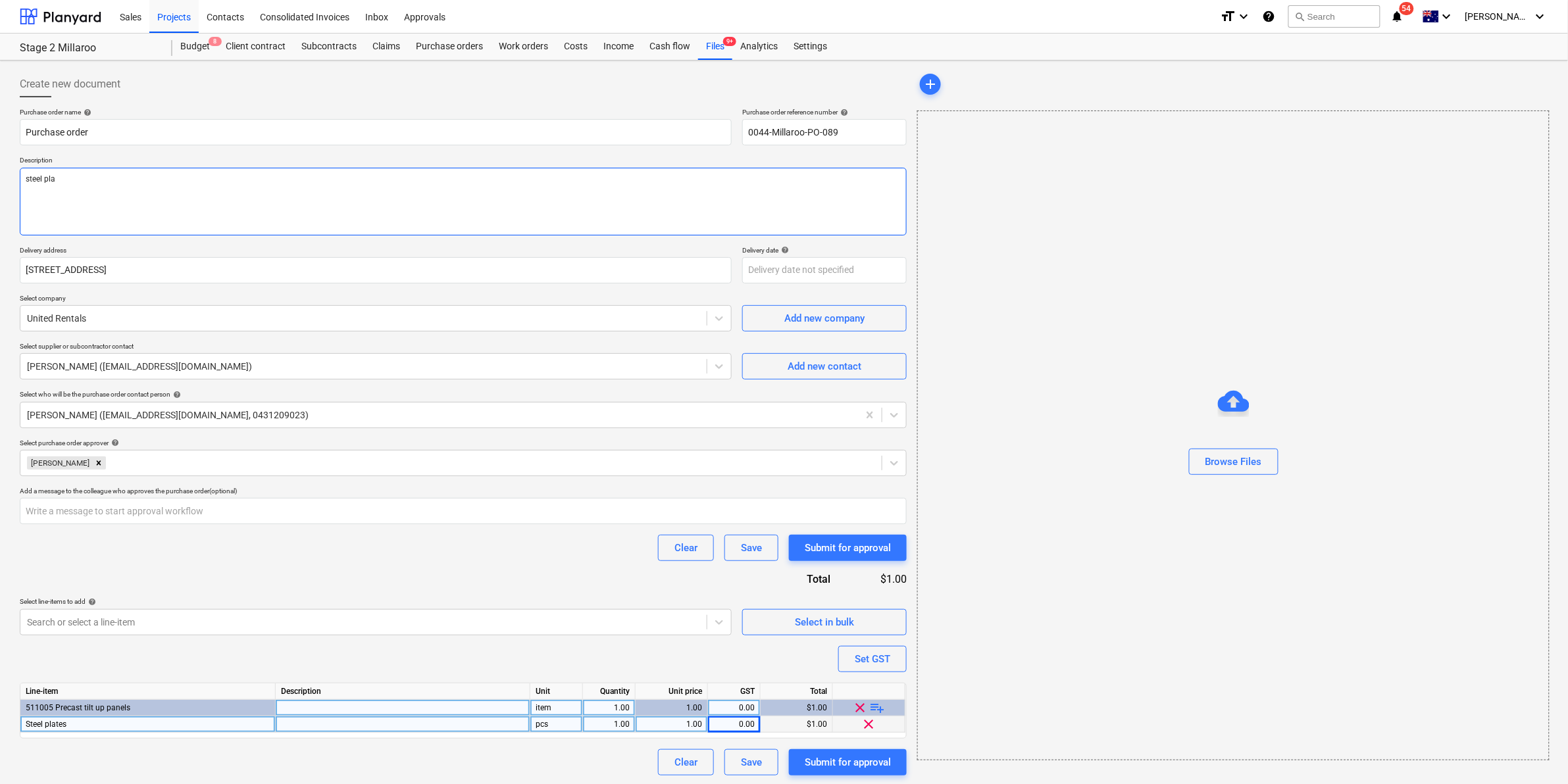
type textarea "steel plat"
type textarea "x"
type textarea "steel plate"
type textarea "x"
type textarea "steel plates"
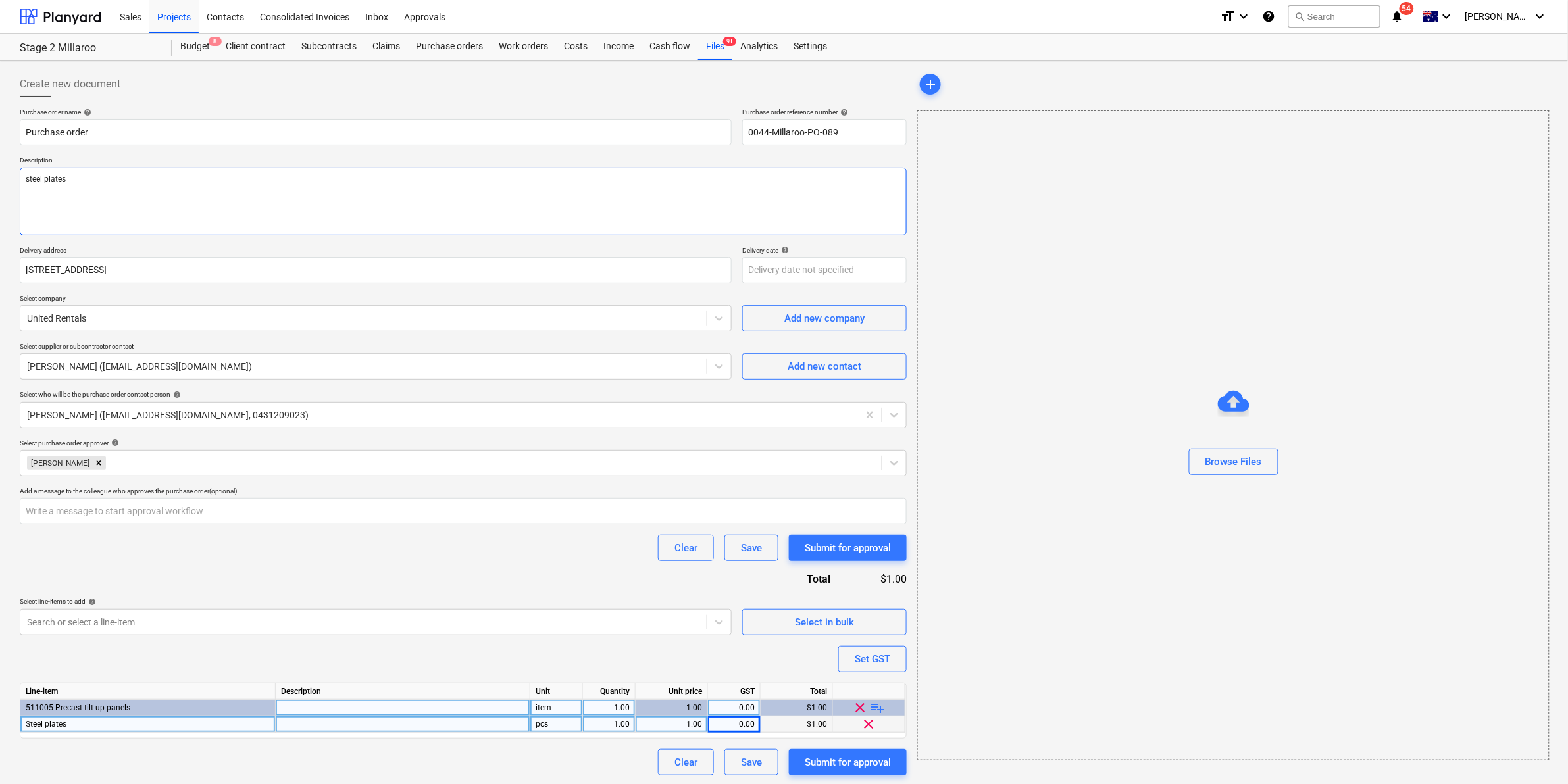
type textarea "x"
type textarea "steel plates"
type textarea "x"
type textarea "steel plates f"
type textarea "x"
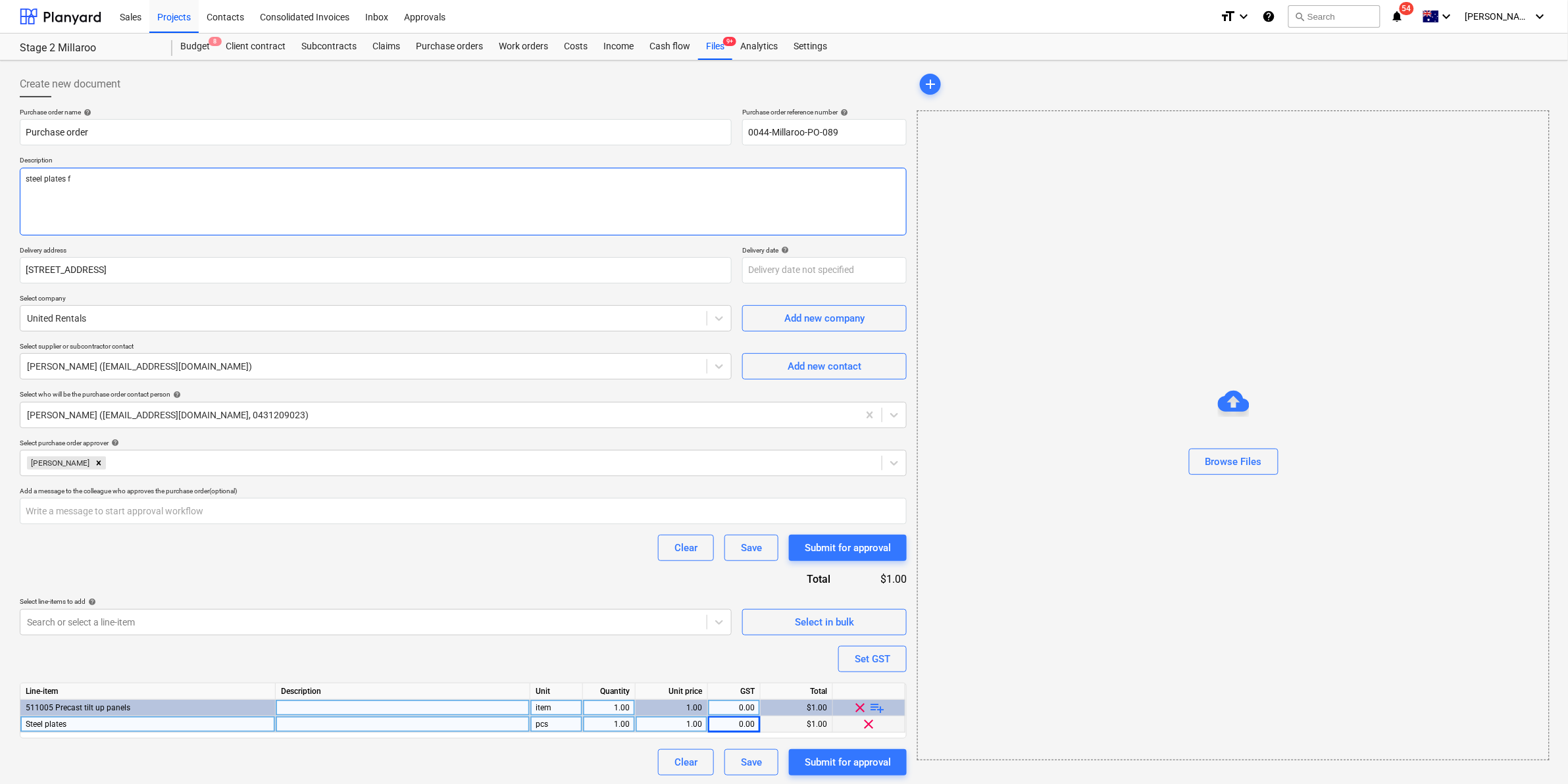
type textarea "steel plates fo"
type textarea "x"
type textarea "steel plates for"
type textarea "x"
type textarea "steel plates for p"
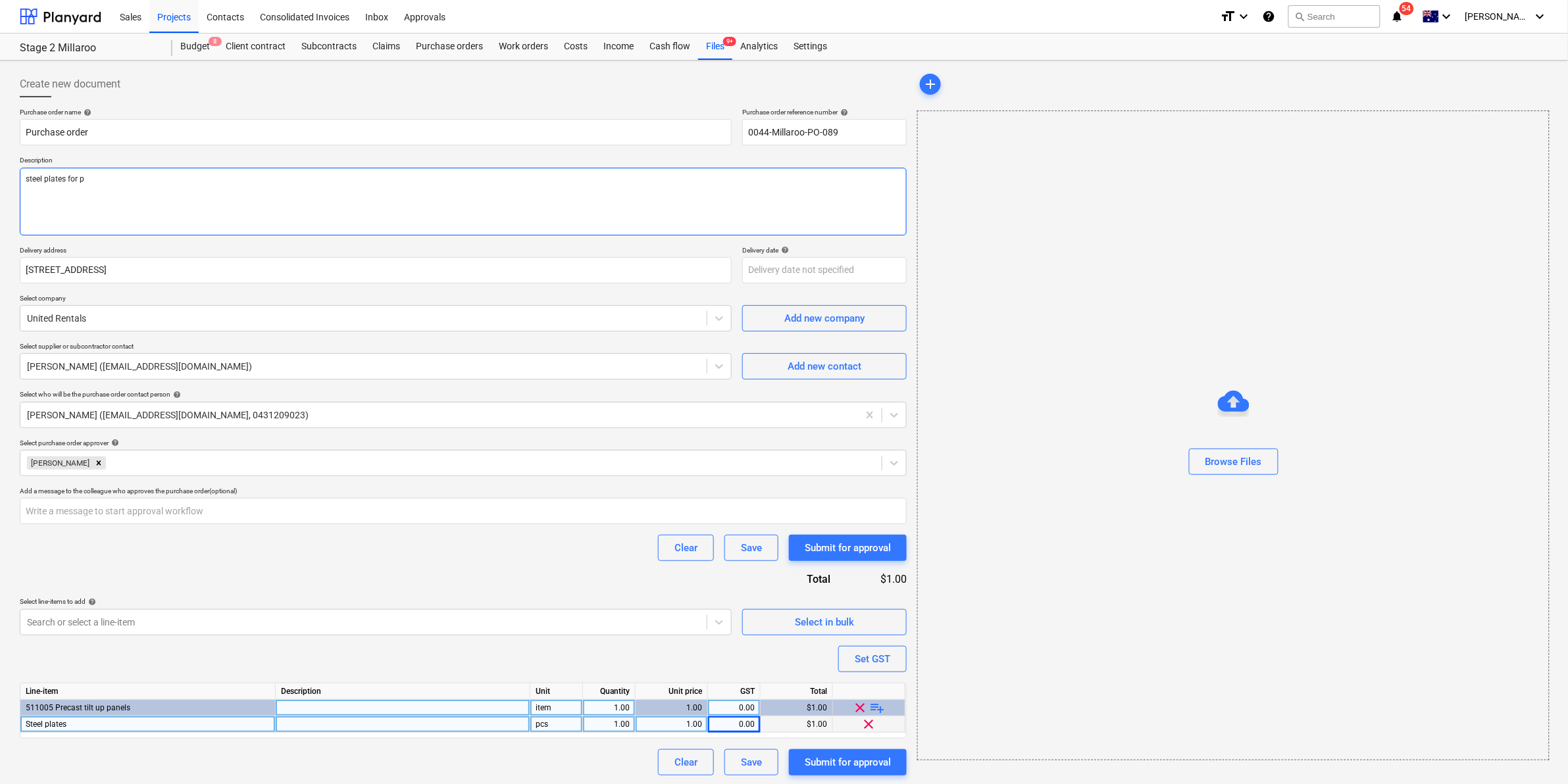
type textarea "x"
type textarea "steel plates for pa"
type textarea "x"
type textarea "steel plates for pan"
type textarea "x"
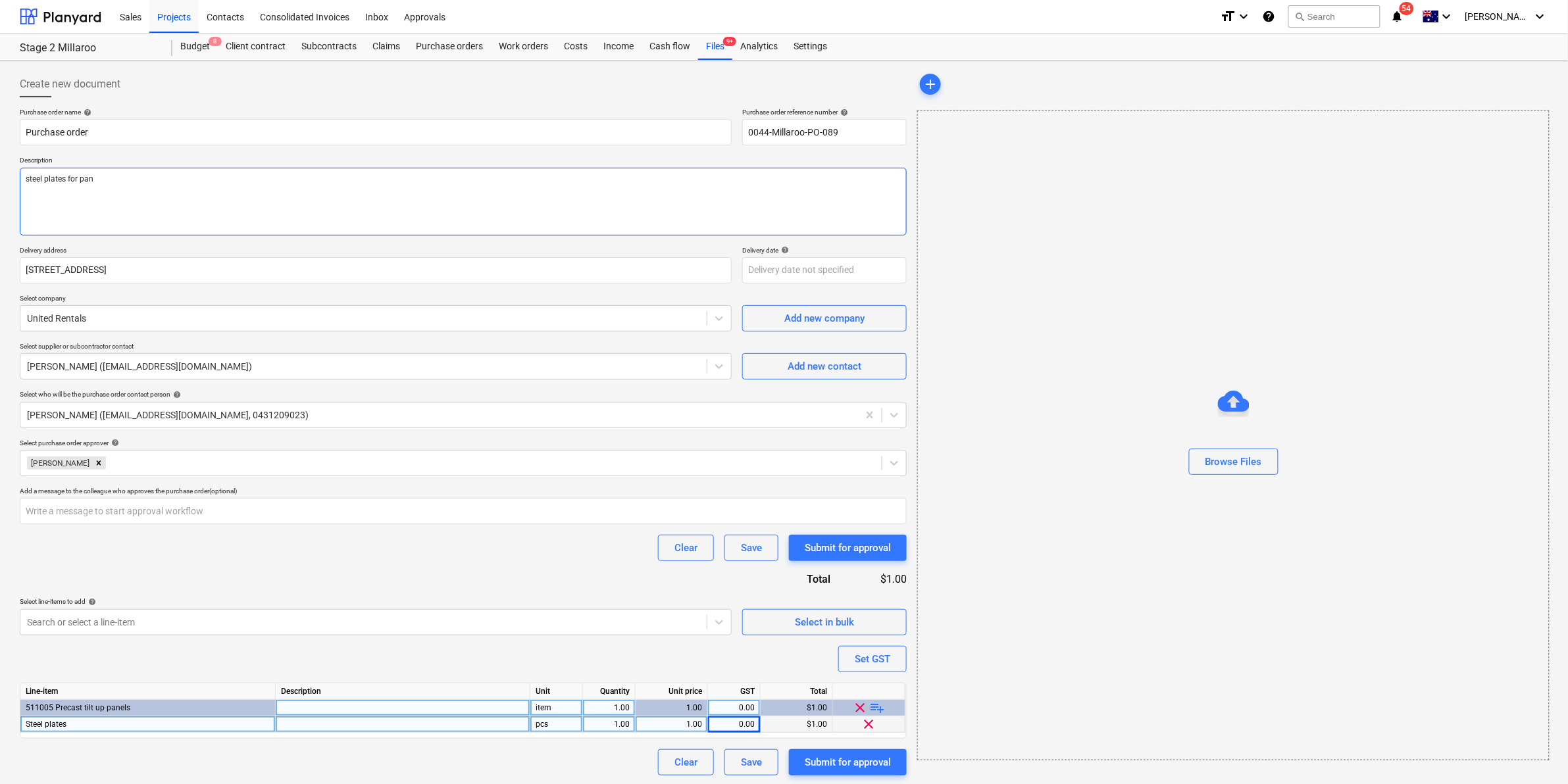
type textarea "steel plates for pane"
type textarea "x"
type textarea "steel plates for panel"
type textarea "x"
type textarea "steel plates for panel"
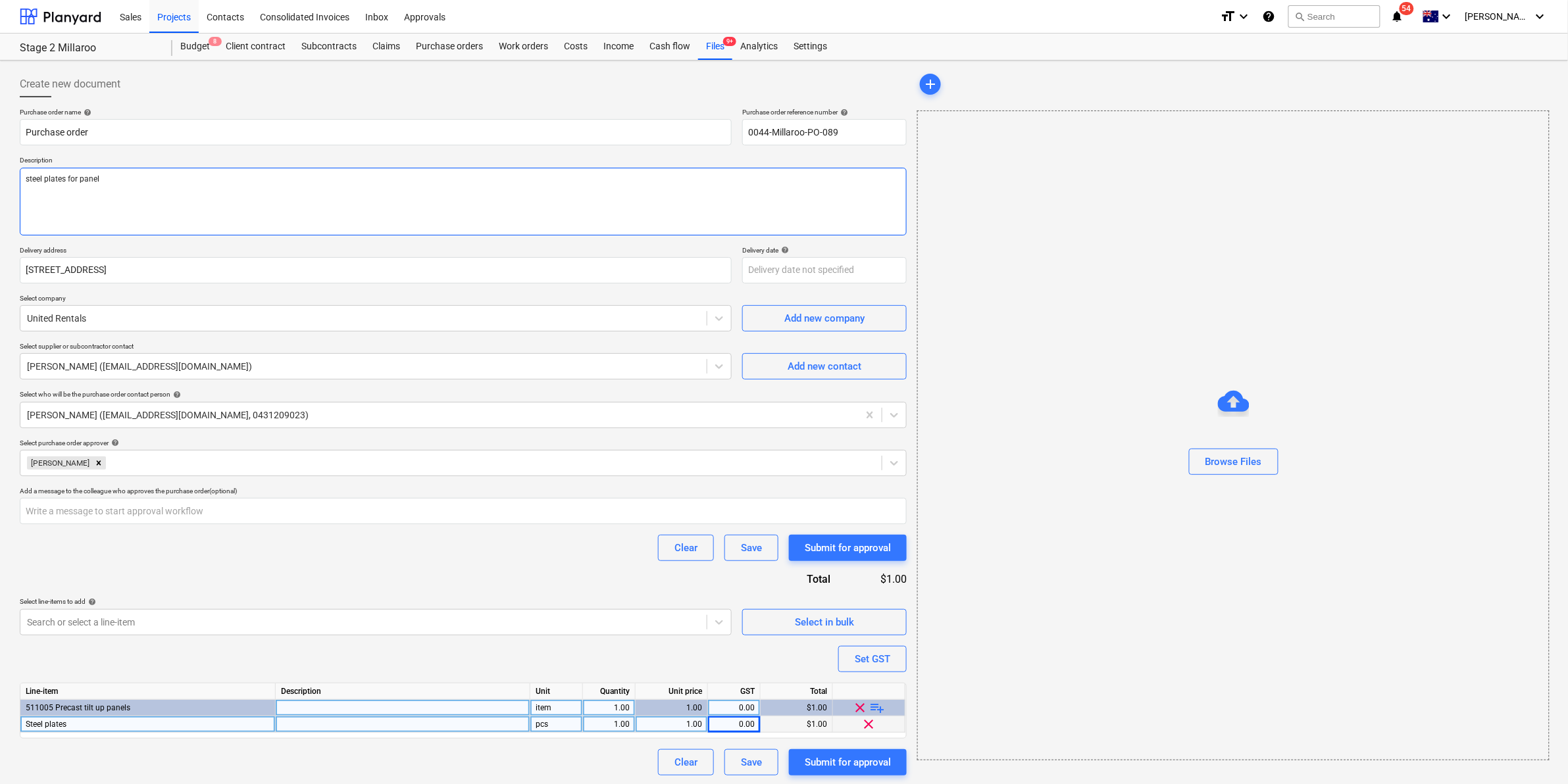
type textarea "x"
type textarea "steel plates for panel l"
type textarea "x"
type textarea "steel plates for panel li"
type textarea "x"
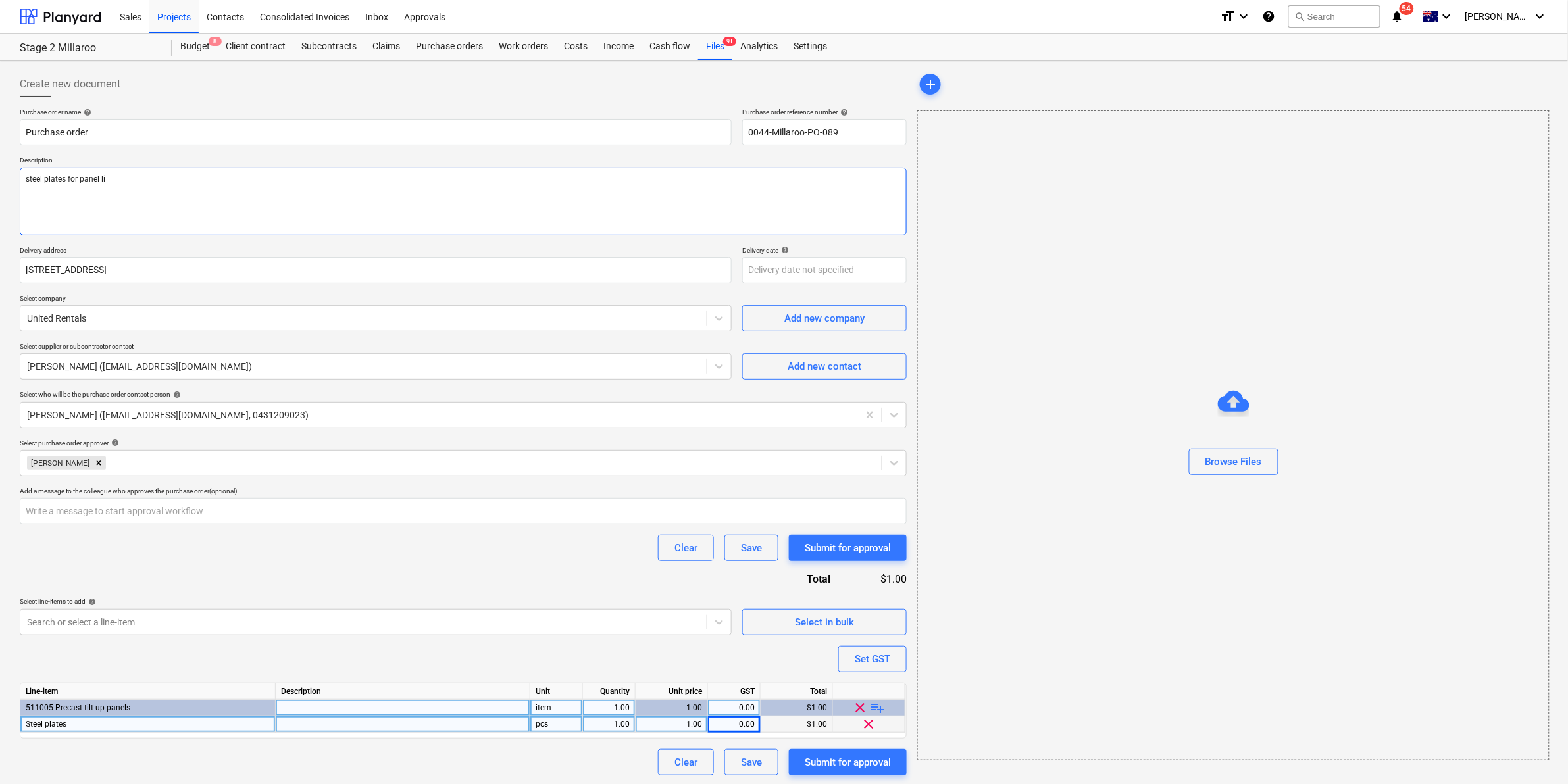
type textarea "steel plates for panel lif"
type textarea "x"
type textarea "steel plates for panel lift"
type textarea "x"
type textarea "steel plates for panel lift"
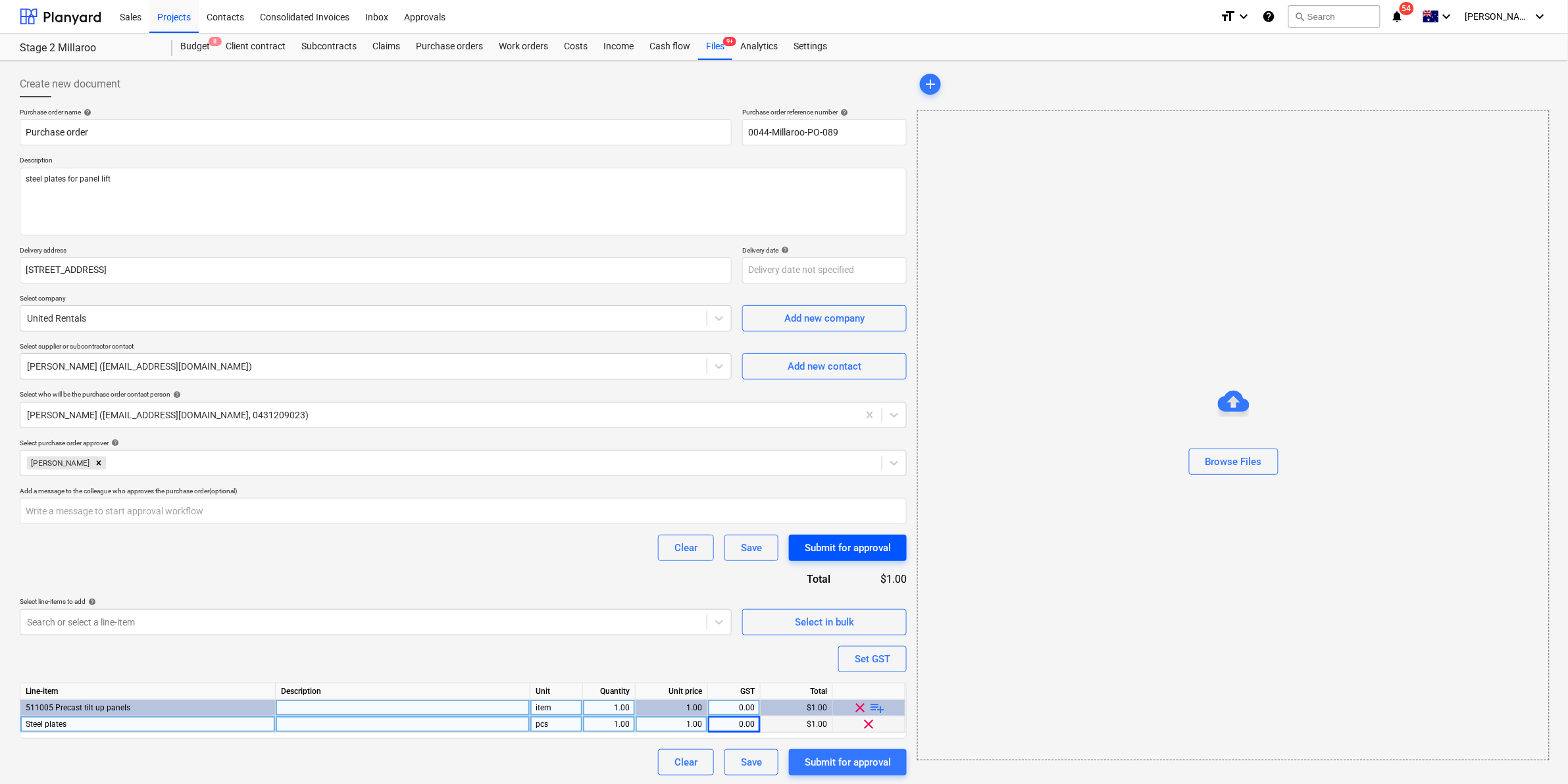
click at [856, 544] on div "Submit for approval" at bounding box center [847, 548] width 86 height 17
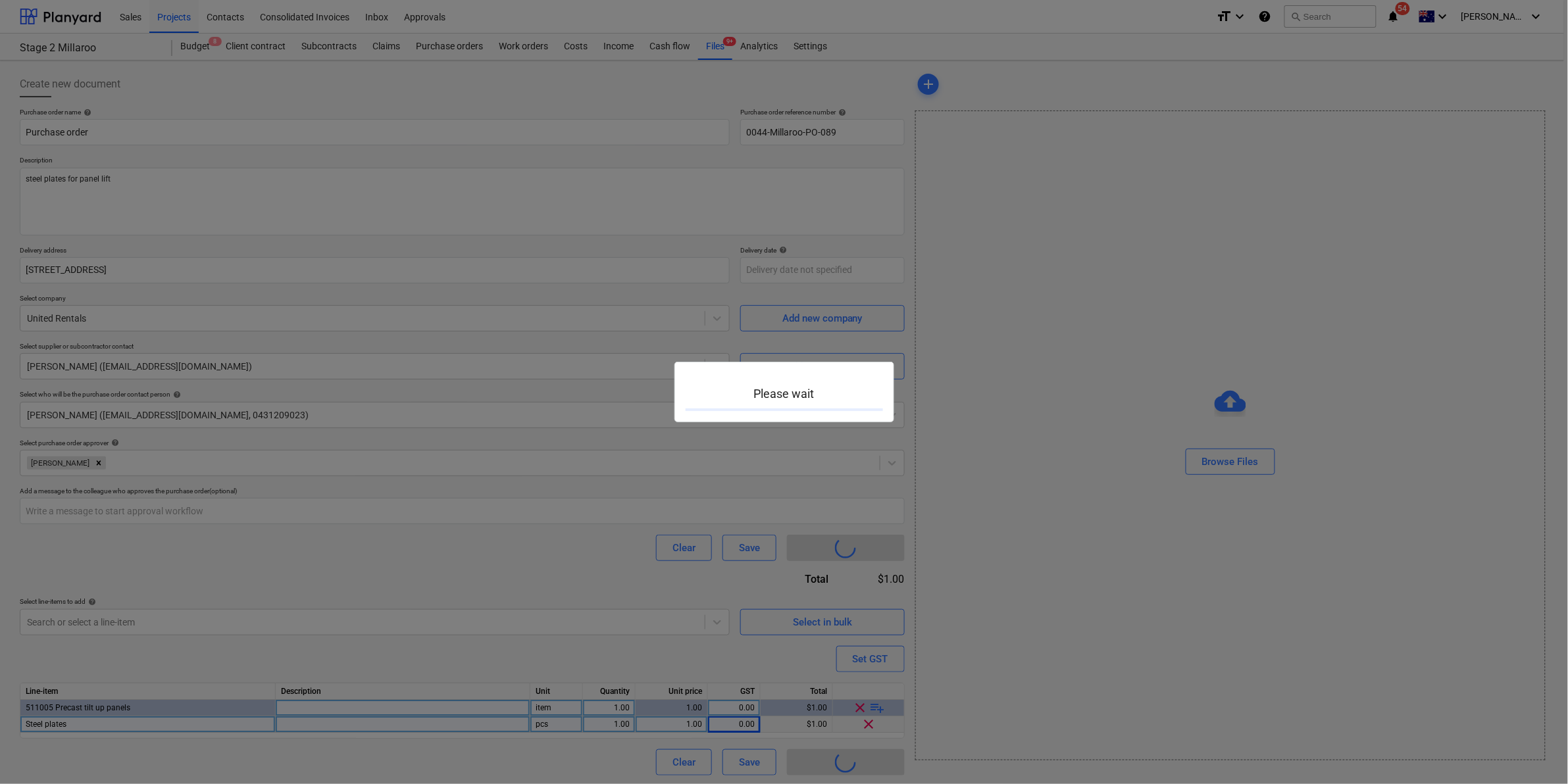
type textarea "x"
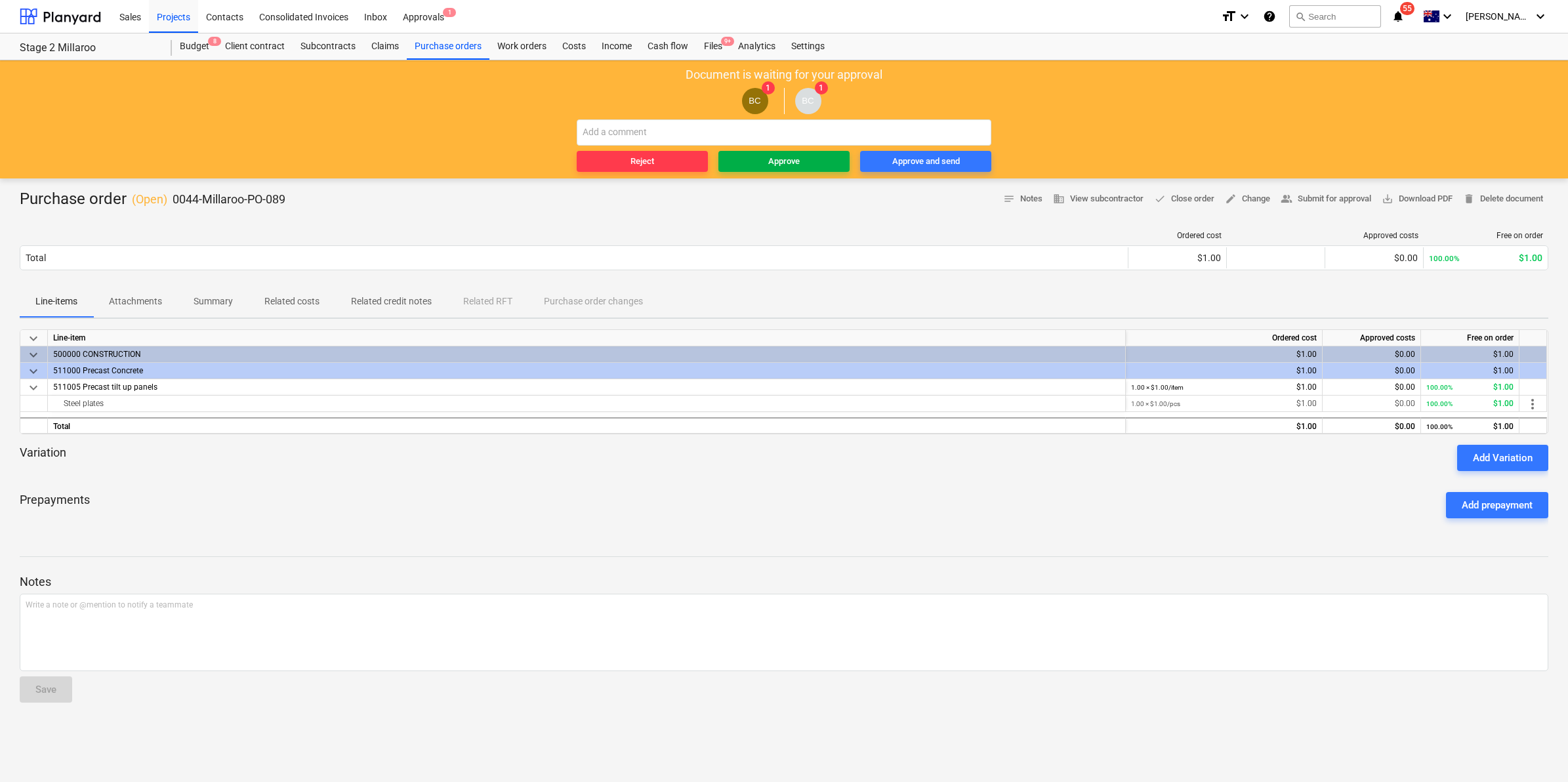
click at [791, 162] on div "Approve" at bounding box center [784, 161] width 32 height 15
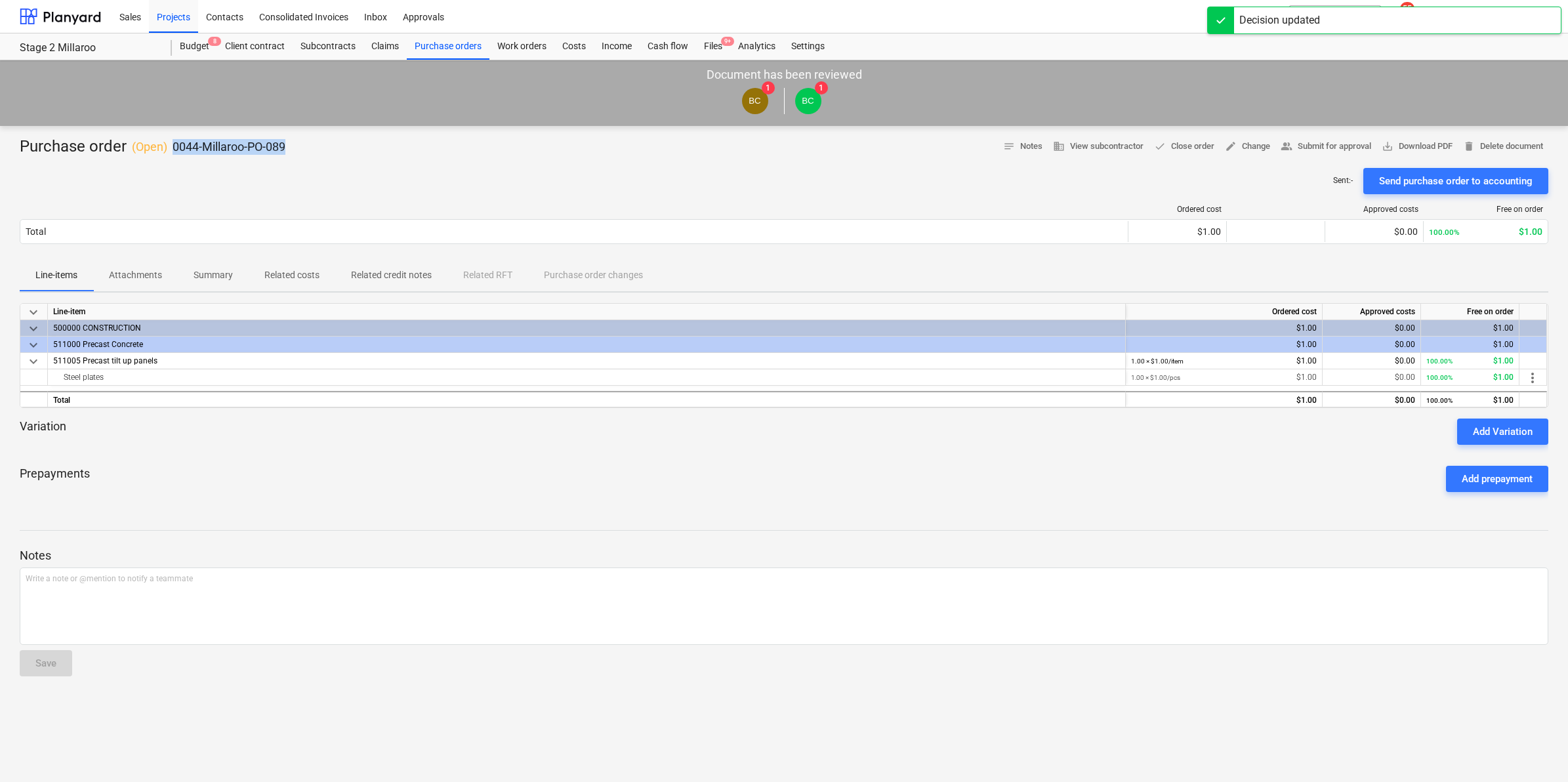
drag, startPoint x: 291, startPoint y: 145, endPoint x: 171, endPoint y: 139, distance: 120.1
click at [171, 139] on div "Purchase order ( Open ) 0044-Millaroo-PO-089 notes Notes business View subcontr…" at bounding box center [784, 147] width 1529 height 21
copy p "0044-Millaroo-PO-089"
